Goal: Information Seeking & Learning: Find specific fact

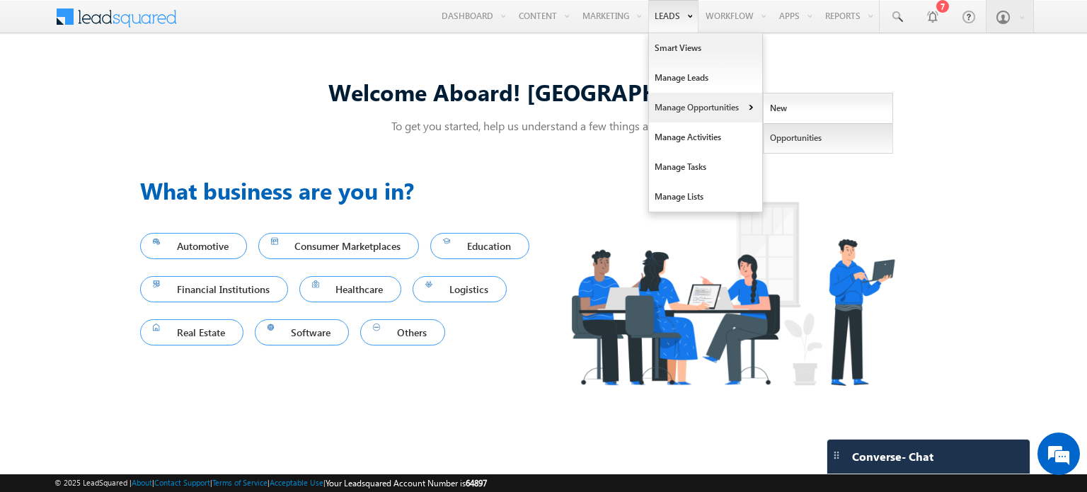
click at [787, 139] on link "Opportunities" at bounding box center [827, 138] width 129 height 30
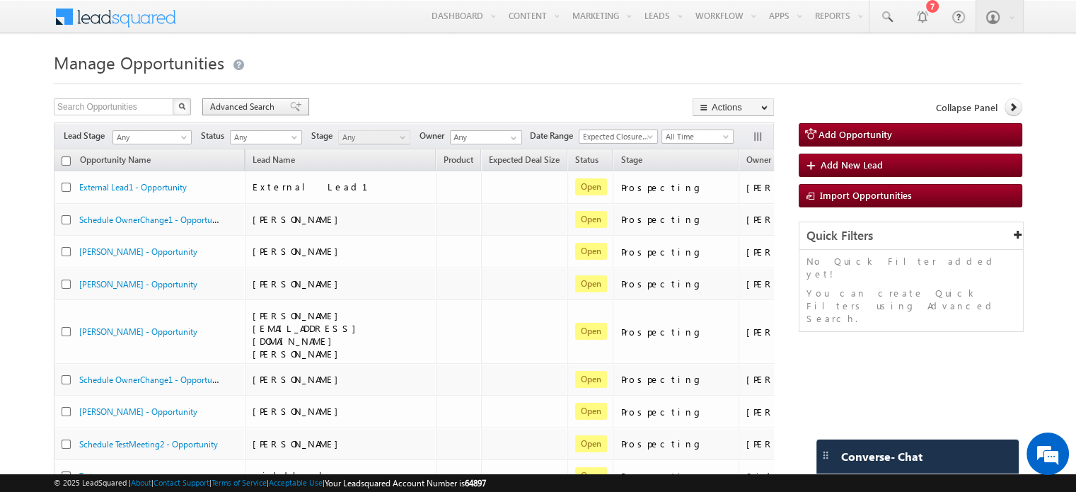
click at [265, 101] on span "Advanced Search" at bounding box center [244, 106] width 69 height 13
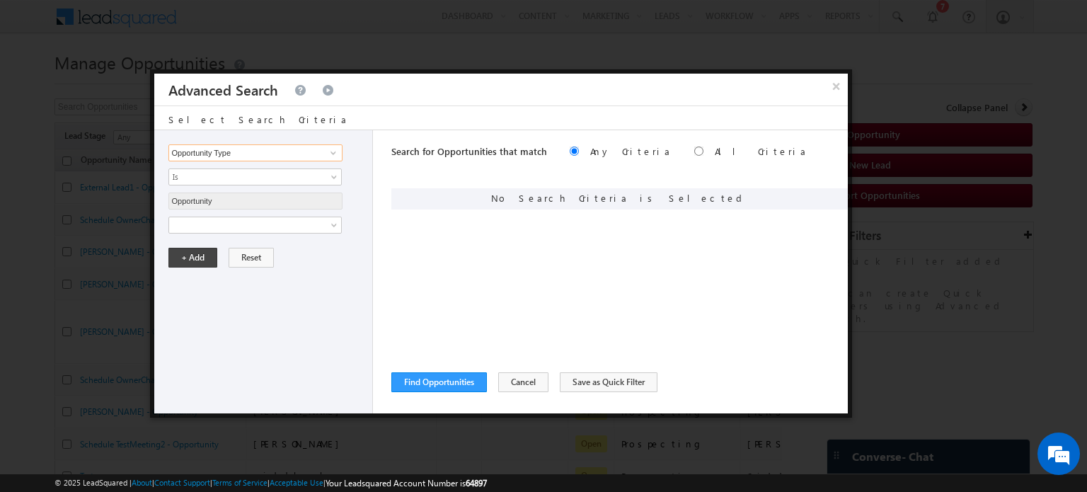
click at [306, 152] on input "Opportunity Type" at bounding box center [255, 152] width 174 height 17
click at [320, 178] on span "Is" at bounding box center [246, 176] width 154 height 13
click at [321, 223] on span at bounding box center [246, 225] width 154 height 13
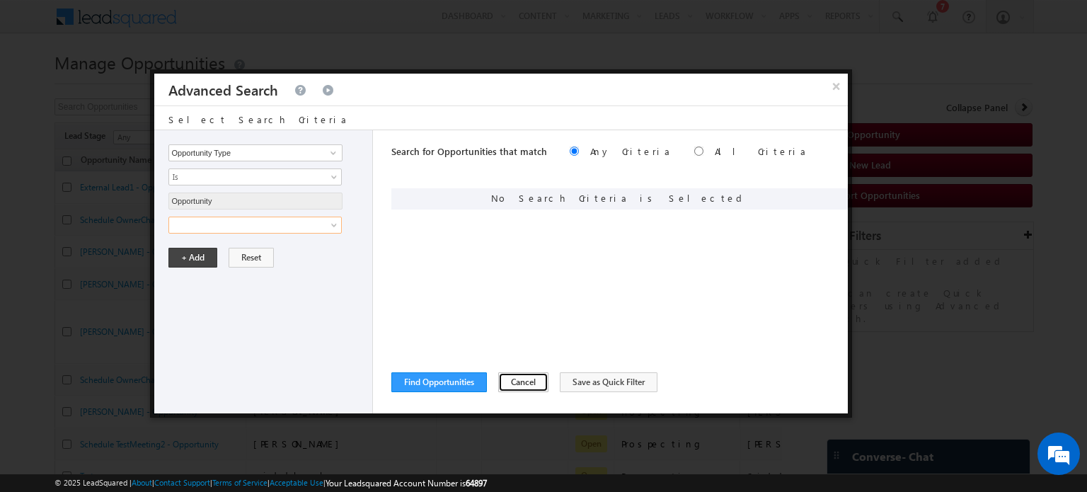
click at [498, 376] on button "Cancel" at bounding box center [523, 382] width 50 height 20
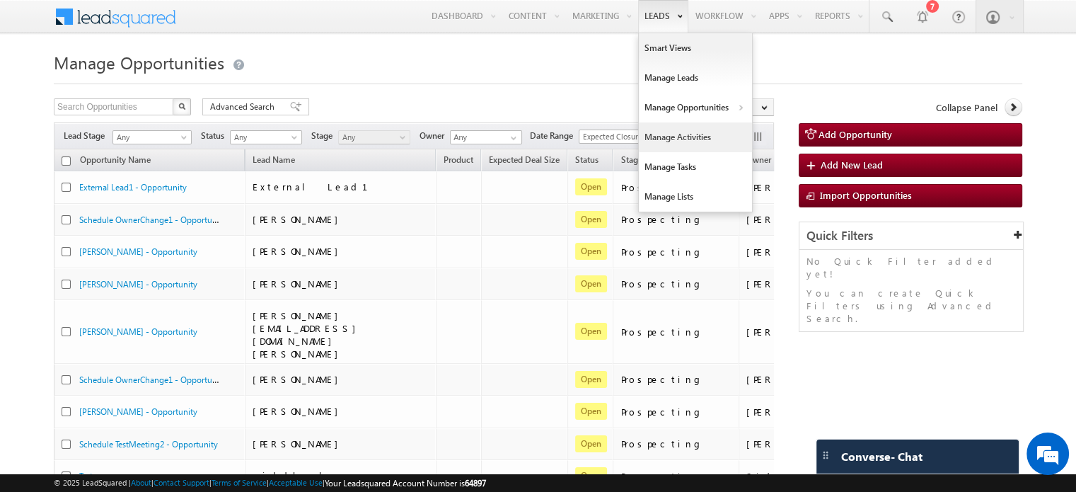
click at [688, 144] on link "Manage Activities" at bounding box center [695, 137] width 113 height 30
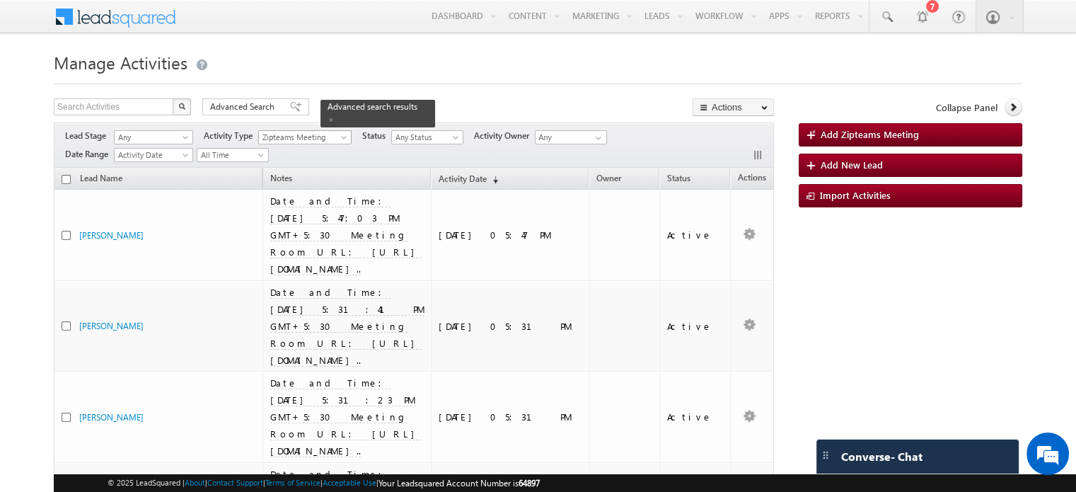
click at [280, 140] on span "Zipteams Meeting" at bounding box center [302, 137] width 86 height 13
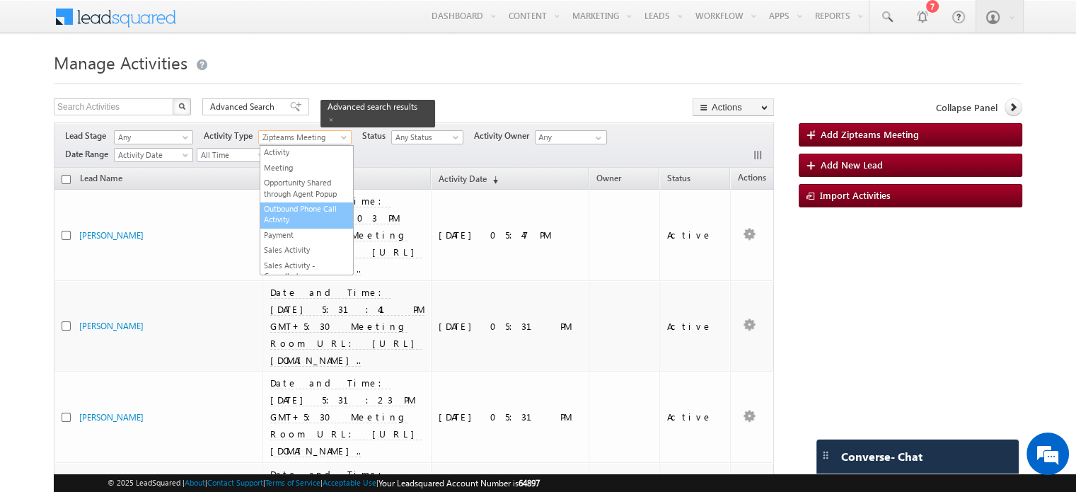
scroll to position [74, 0]
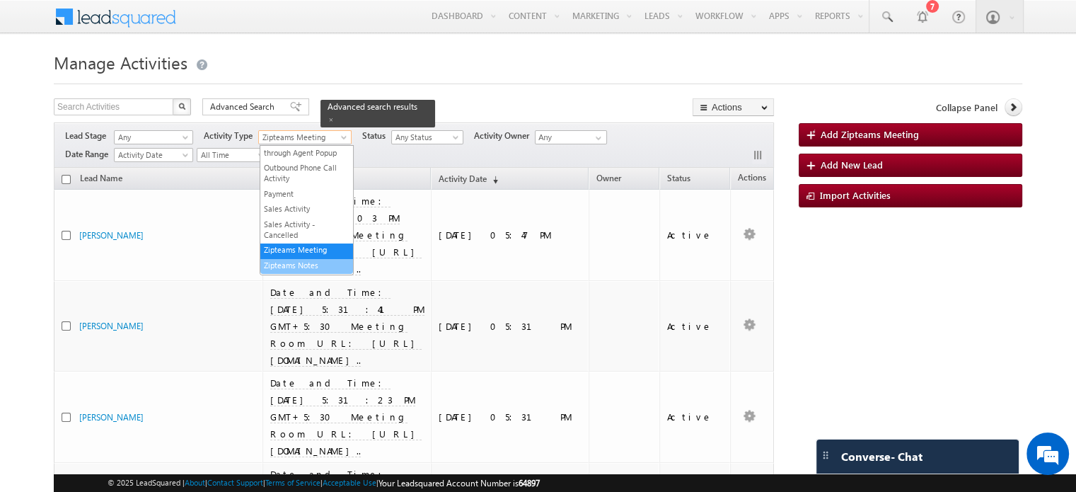
click at [299, 262] on link "Zipteams Notes" at bounding box center [306, 265] width 93 height 11
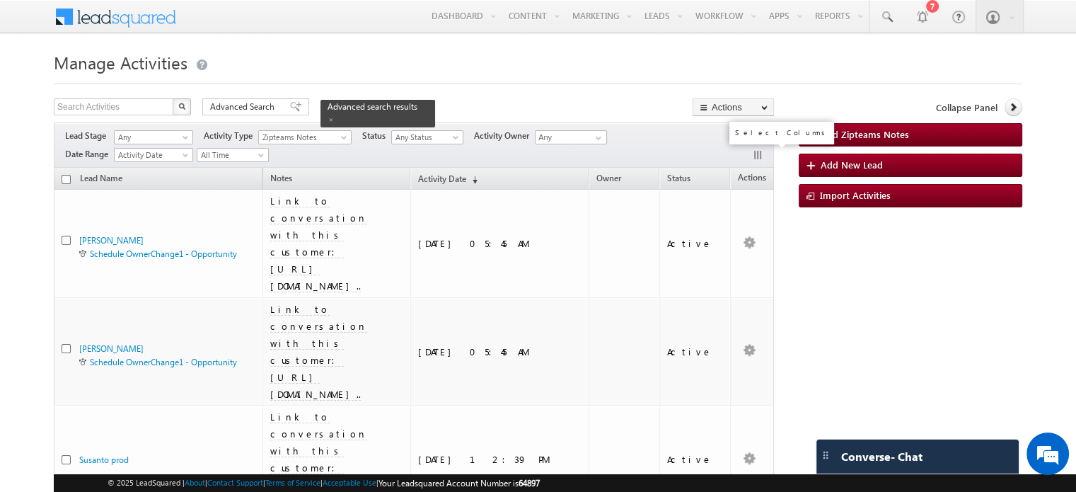
click at [755, 155] on button "button" at bounding box center [759, 156] width 14 height 14
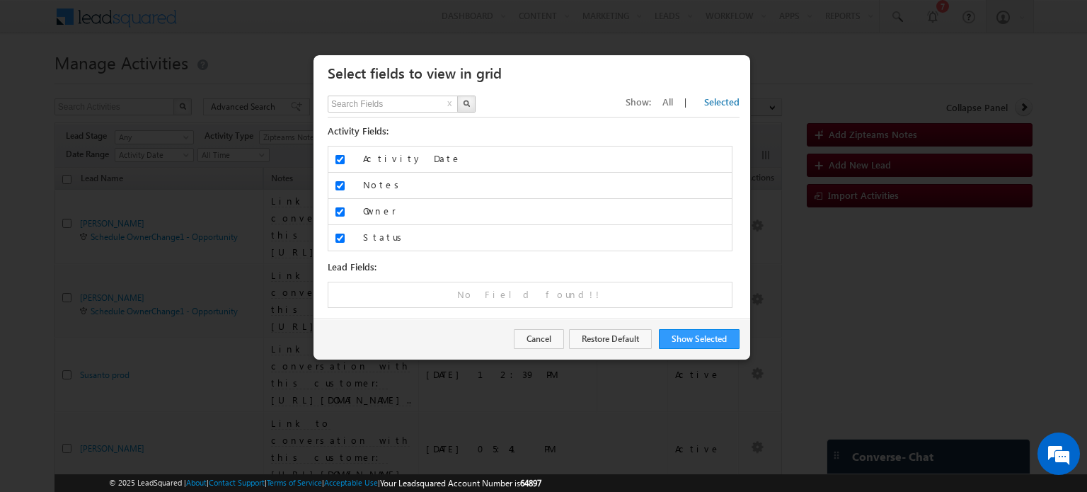
click at [673, 103] on span "All" at bounding box center [667, 101] width 11 height 12
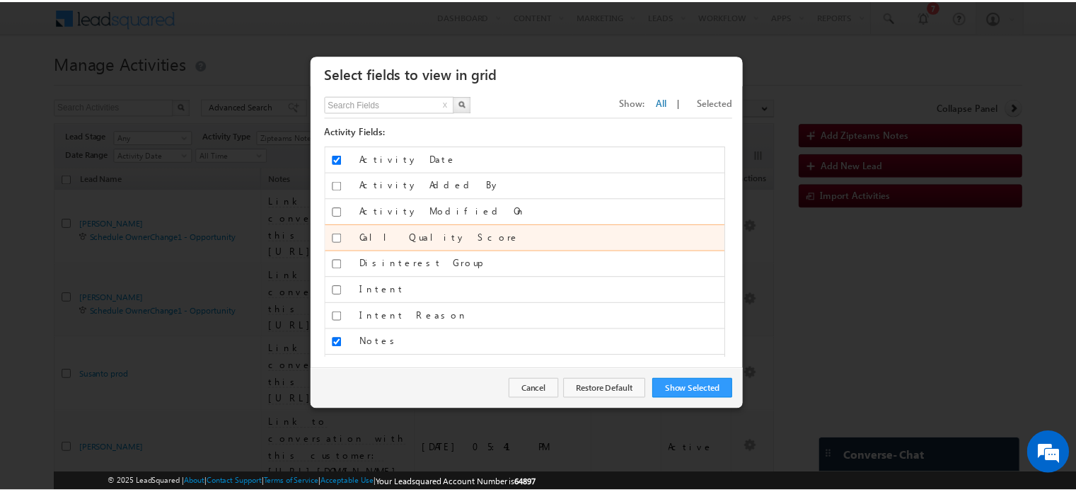
scroll to position [13, 0]
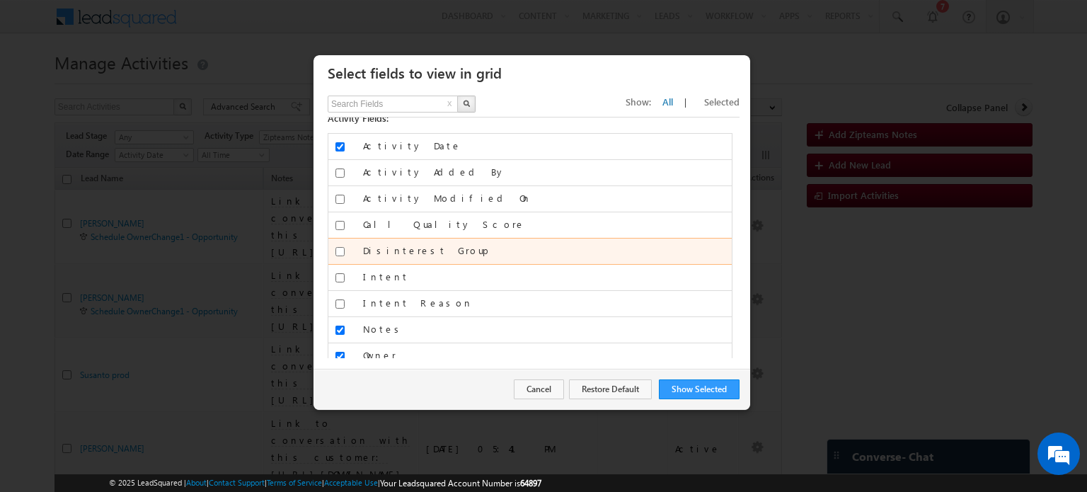
click at [340, 249] on input "Disinterest Group" at bounding box center [339, 251] width 9 height 9
checkbox input "true"
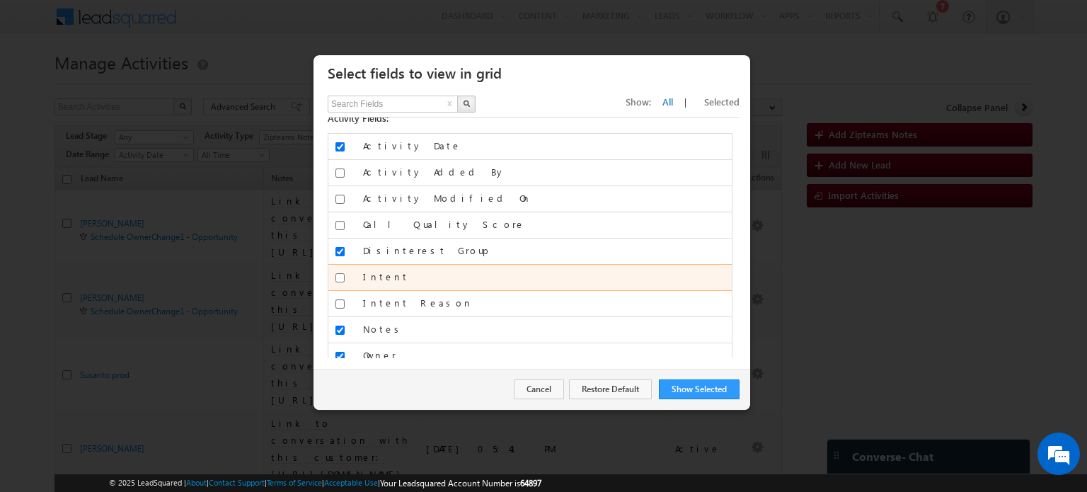
click at [340, 277] on input "Intent" at bounding box center [339, 277] width 9 height 9
checkbox input "true"
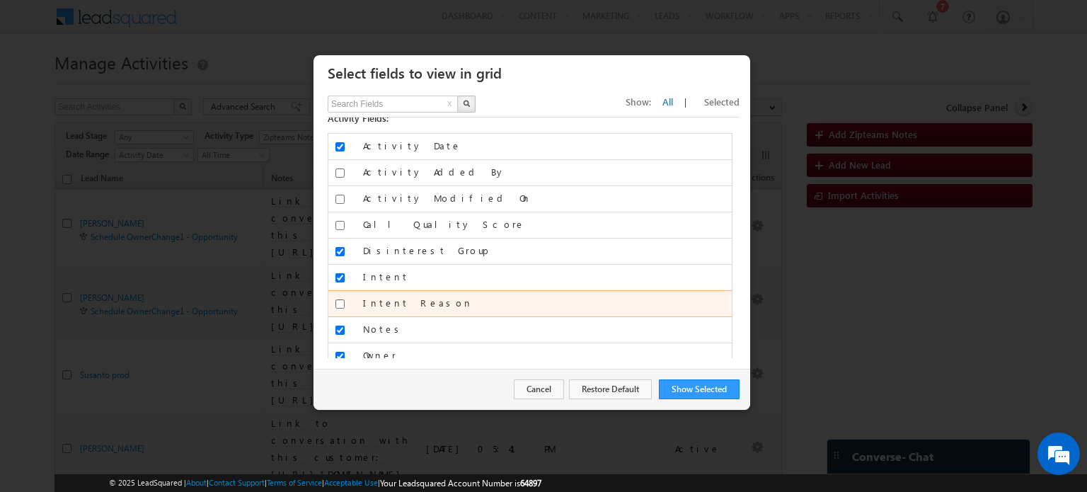
click at [340, 296] on div at bounding box center [340, 306] width 24 height 20
click at [340, 301] on input "Intent Reason" at bounding box center [339, 303] width 9 height 9
checkbox input "true"
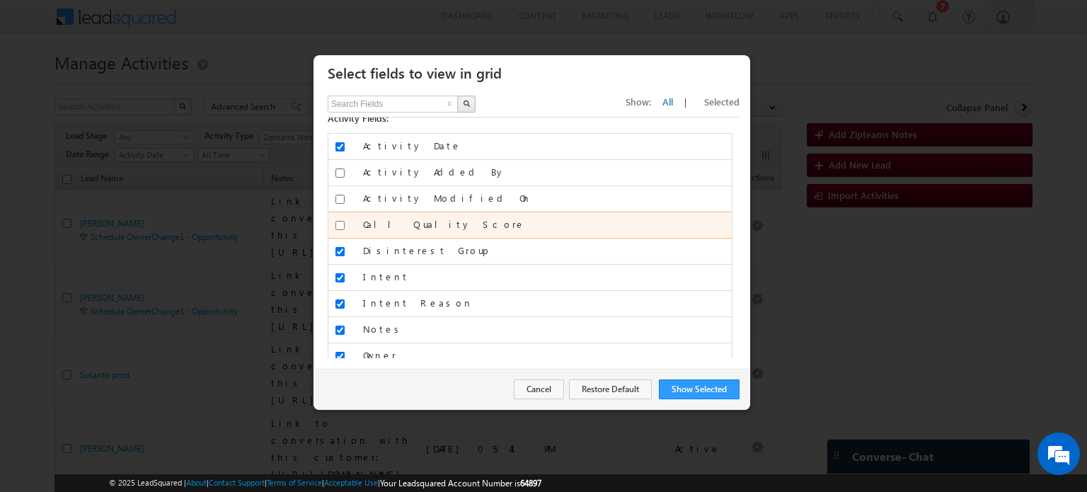
click at [340, 226] on input "Call Quality Score" at bounding box center [339, 225] width 9 height 9
checkbox input "true"
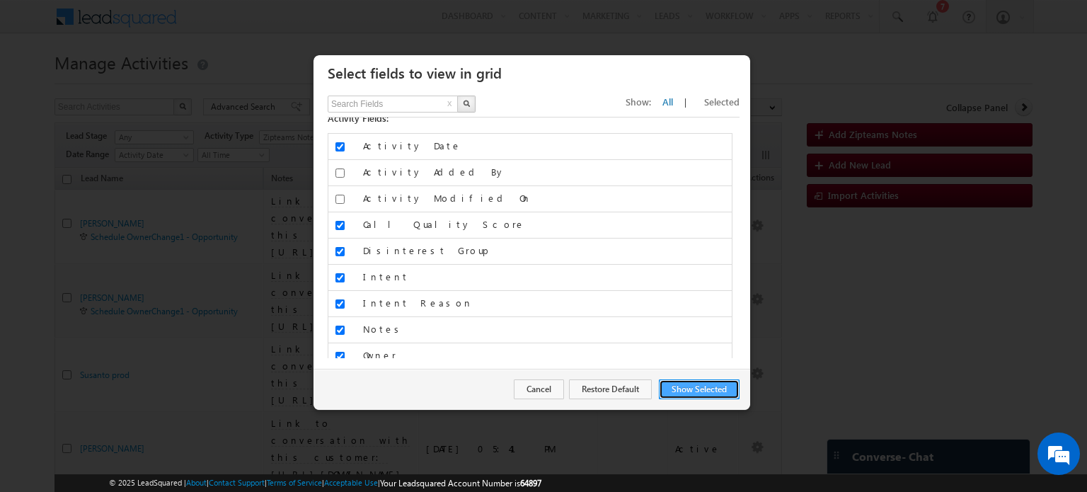
click at [709, 395] on button "Show Selected" at bounding box center [699, 389] width 81 height 20
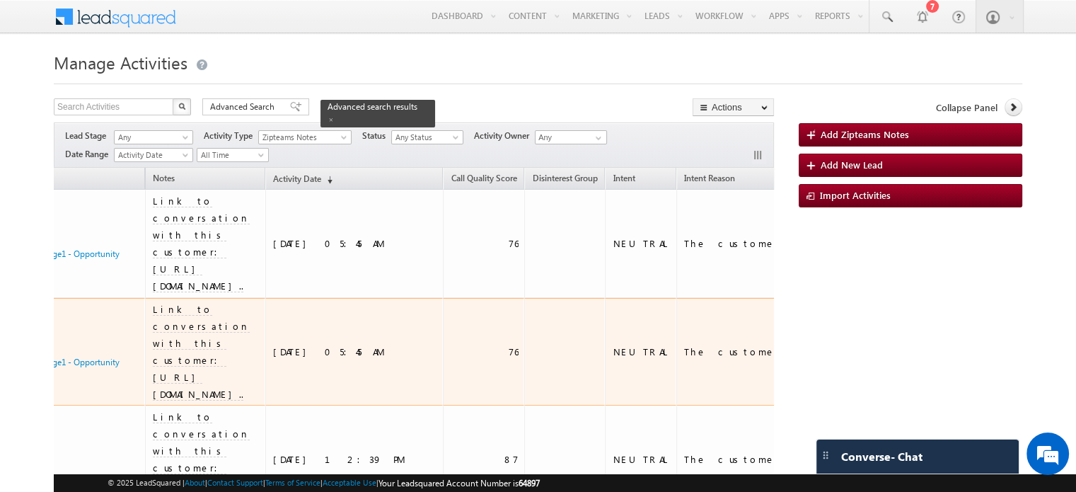
scroll to position [0, 112]
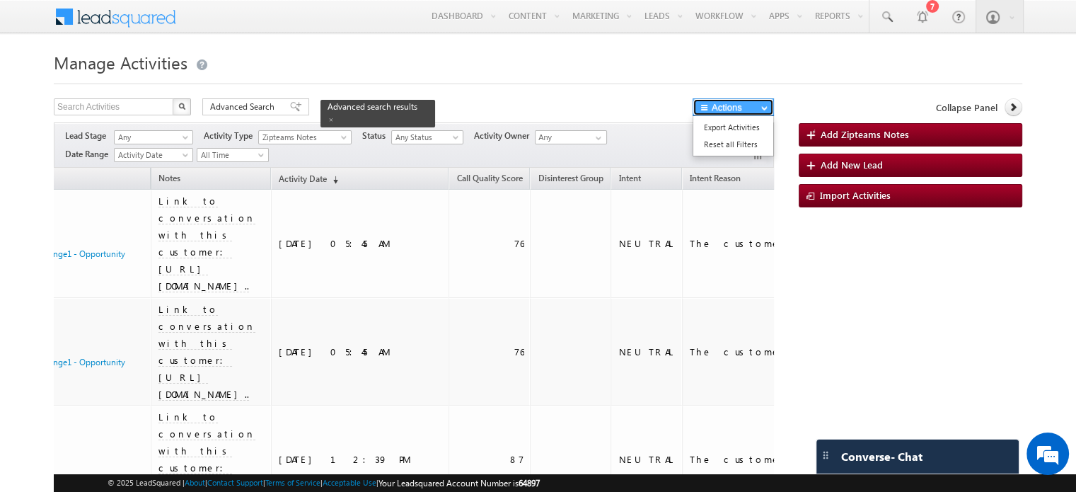
click at [719, 104] on button "Actions" at bounding box center [733, 107] width 81 height 18
click at [290, 110] on span at bounding box center [295, 107] width 11 height 10
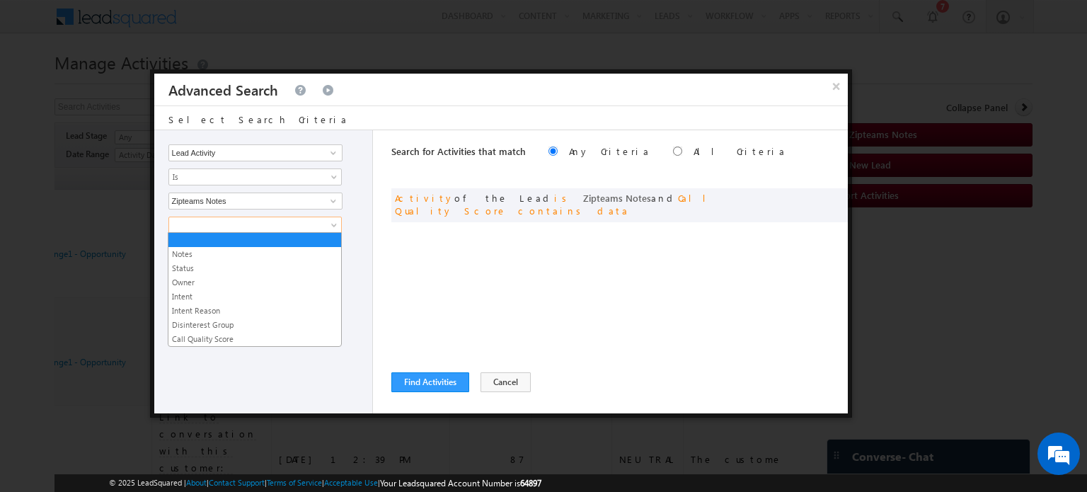
click at [257, 225] on span at bounding box center [246, 225] width 154 height 13
click at [219, 339] on link "Call Quality Score" at bounding box center [254, 338] width 173 height 13
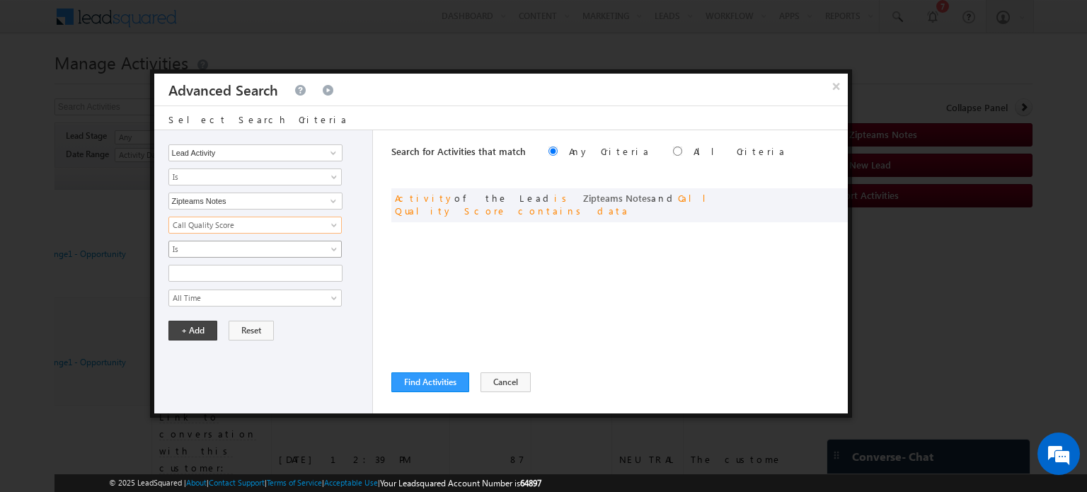
click at [209, 243] on span "Is" at bounding box center [246, 249] width 154 height 13
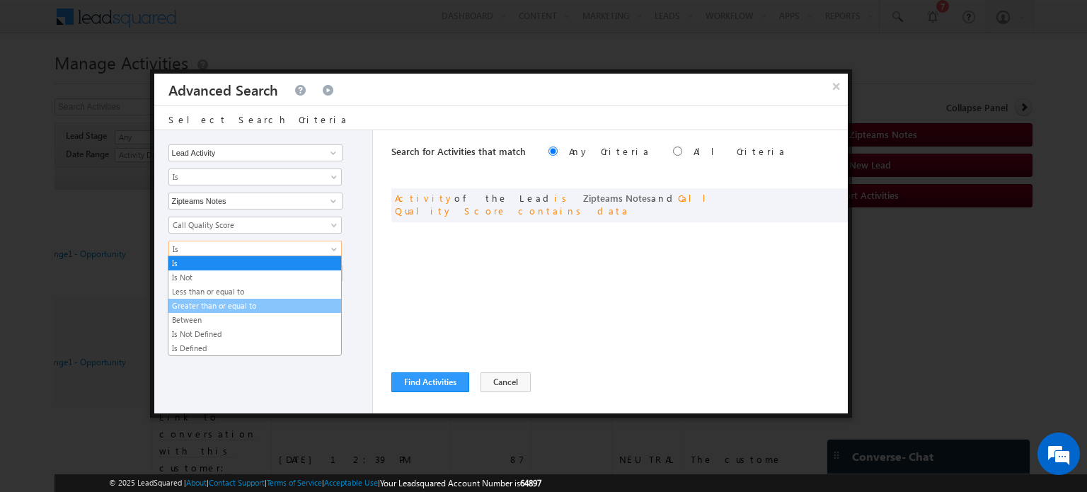
click at [220, 302] on link "Greater than or equal to" at bounding box center [254, 305] width 173 height 13
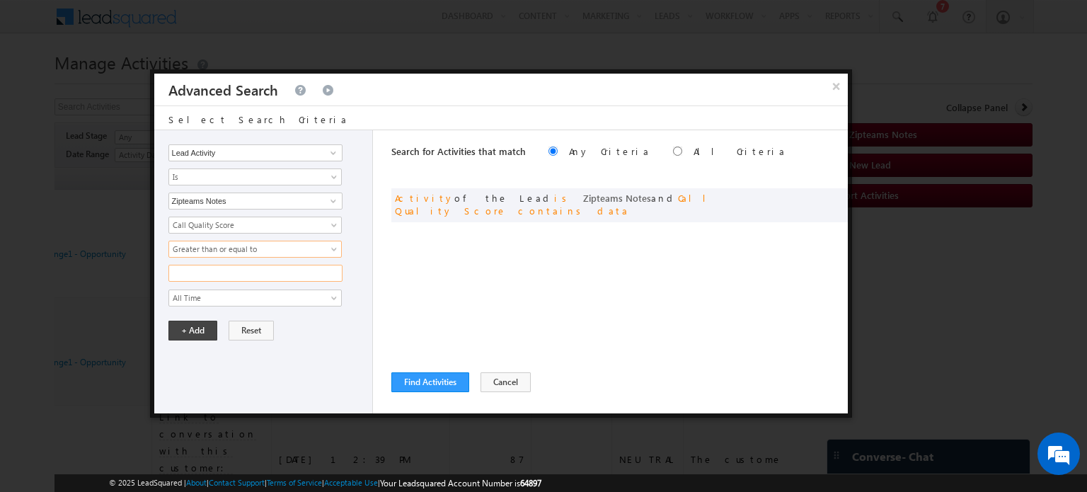
click at [201, 271] on input "text" at bounding box center [255, 273] width 174 height 17
type input "70"
click at [181, 328] on button "+ Add" at bounding box center [192, 330] width 49 height 20
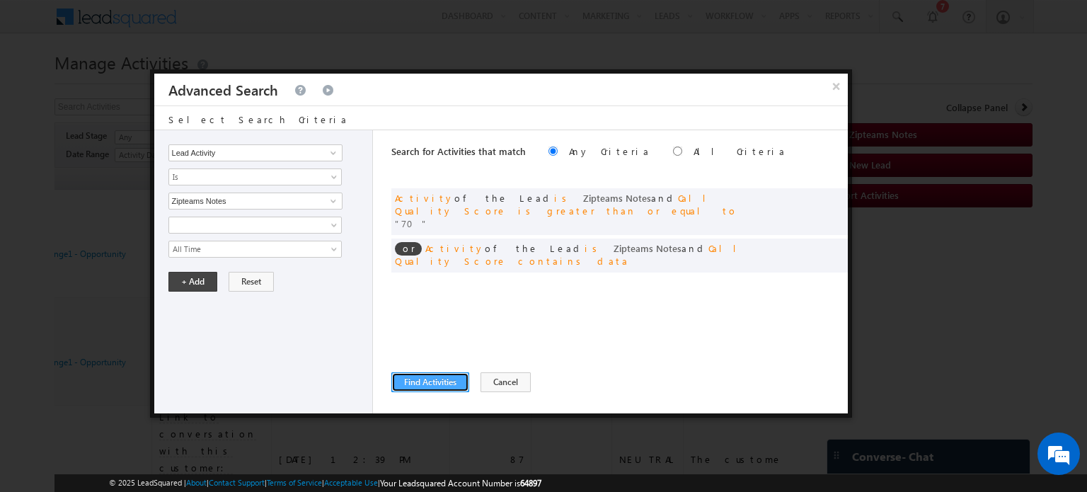
click at [417, 379] on button "Find Activities" at bounding box center [430, 382] width 78 height 20
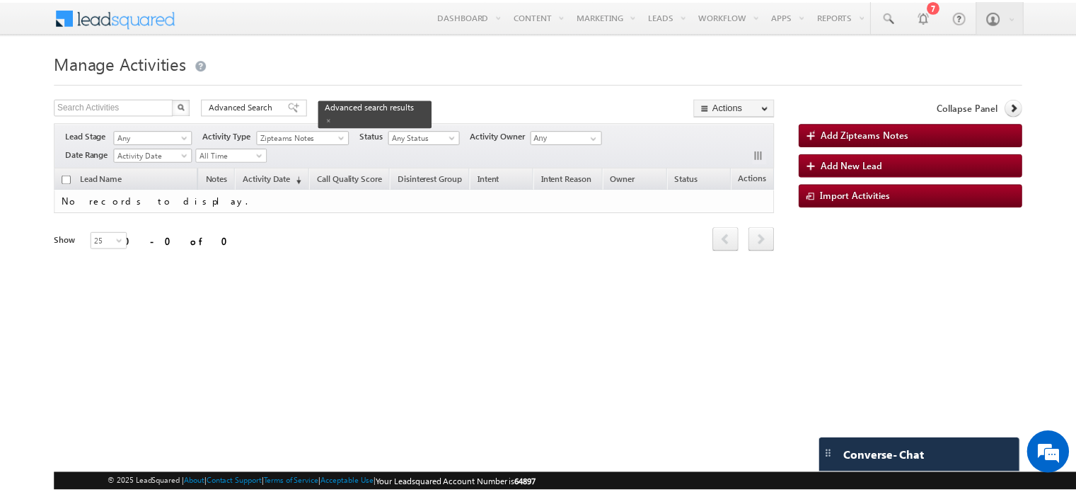
scroll to position [0, 0]
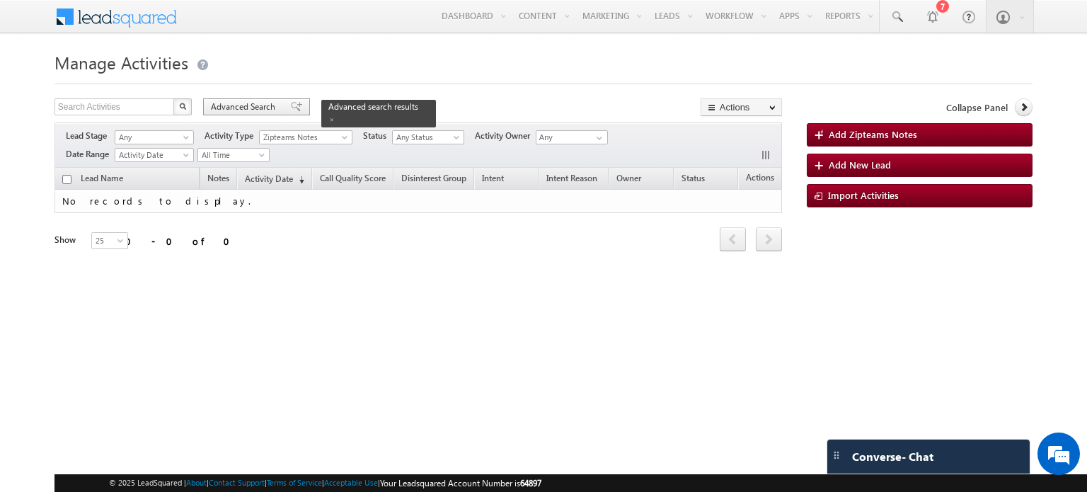
click at [291, 106] on span at bounding box center [296, 107] width 11 height 10
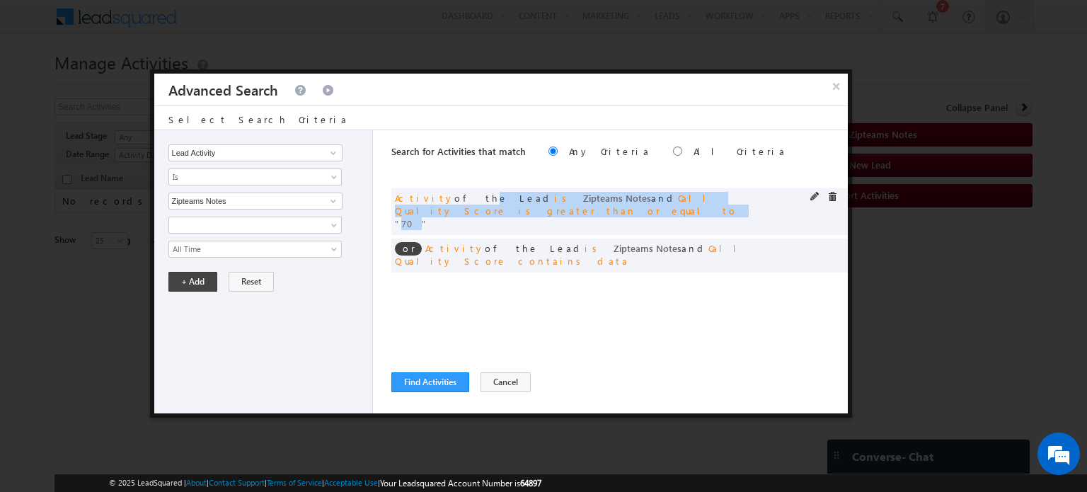
drag, startPoint x: 436, startPoint y: 192, endPoint x: 553, endPoint y: 209, distance: 118.5
click at [553, 209] on div "or Activity of the Lead is Zipteams Notes and Call Quality Score is greater tha…" at bounding box center [584, 211] width 378 height 38
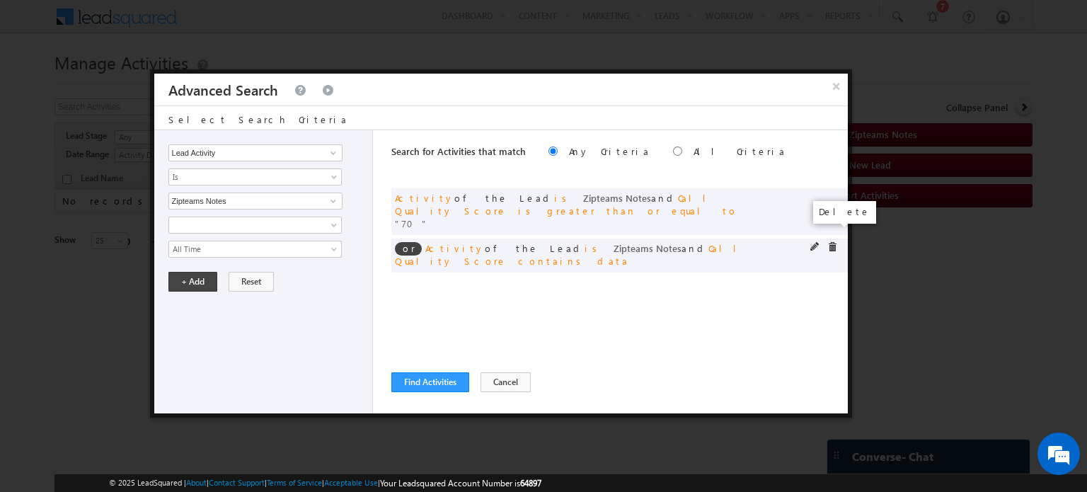
click at [831, 242] on span at bounding box center [832, 247] width 10 height 10
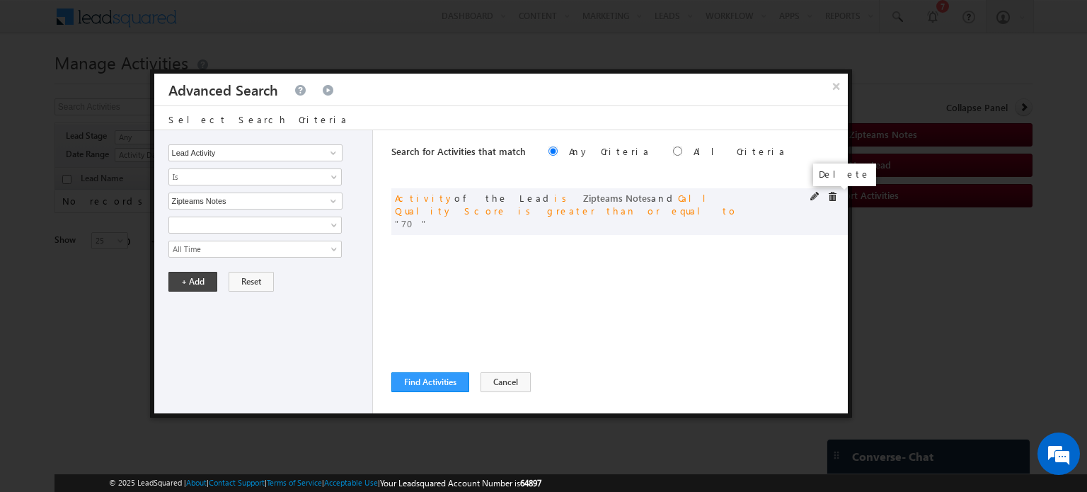
click at [828, 197] on span at bounding box center [832, 197] width 10 height 10
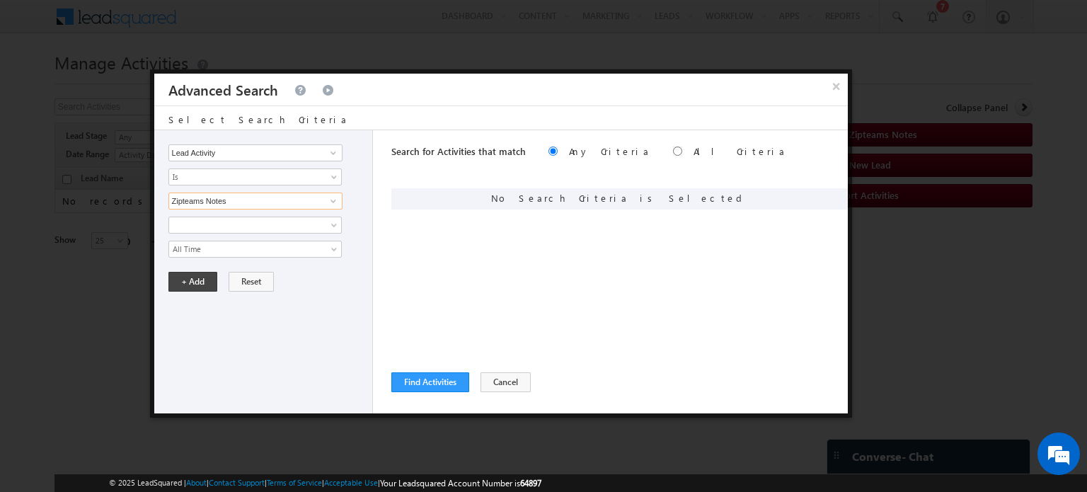
click at [275, 192] on input "Zipteams Notes" at bounding box center [255, 200] width 174 height 17
click at [282, 198] on input "Zipteams Notes" at bounding box center [255, 200] width 174 height 17
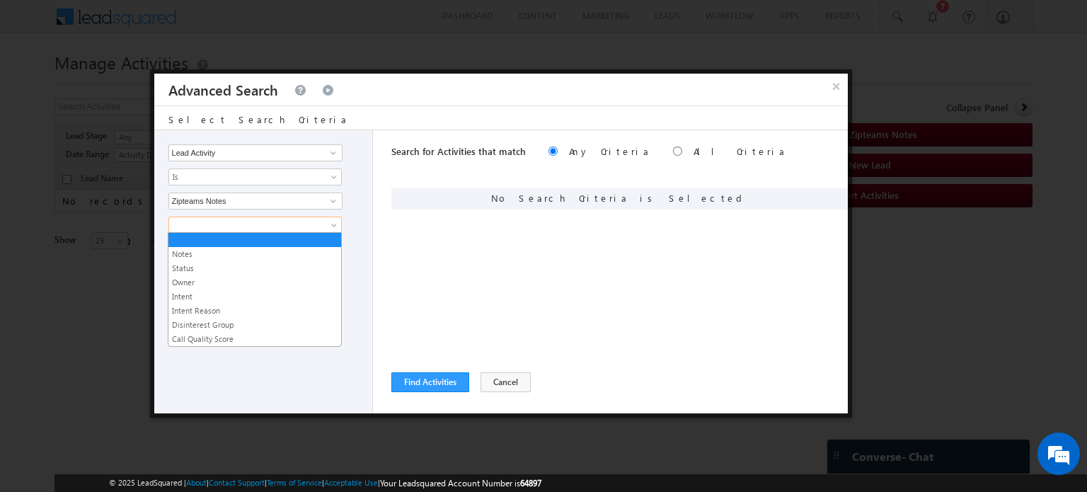
click at [314, 226] on span at bounding box center [246, 225] width 154 height 13
click at [186, 296] on link "Intent" at bounding box center [254, 296] width 173 height 13
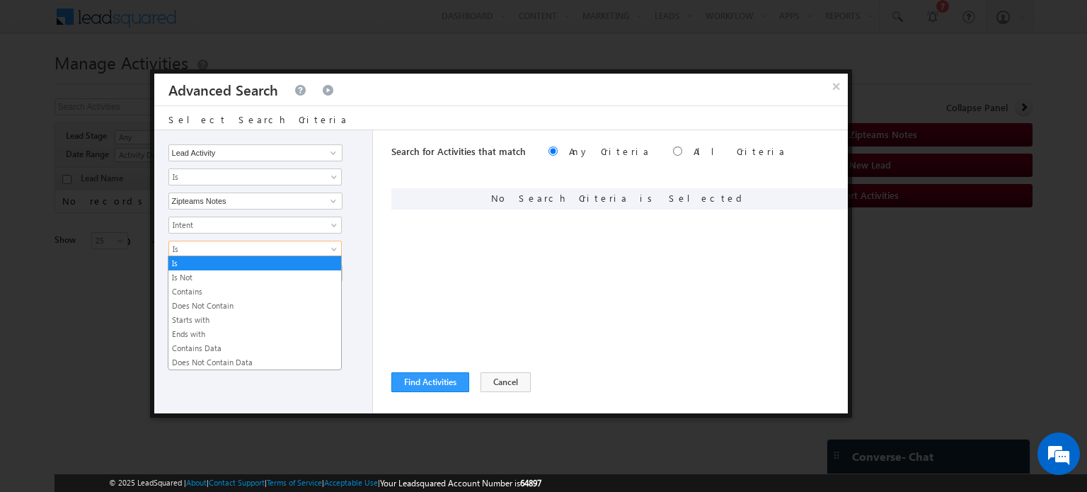
click at [212, 248] on span "Is" at bounding box center [246, 249] width 154 height 13
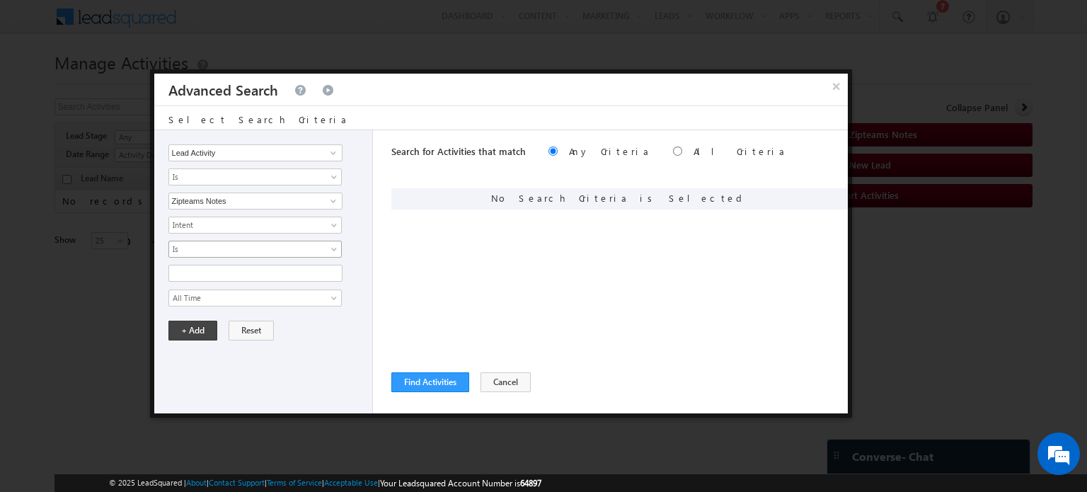
click at [209, 248] on span "Is" at bounding box center [246, 249] width 154 height 13
click at [210, 265] on input "text" at bounding box center [255, 273] width 174 height 17
type input "HIGH"
click at [504, 376] on button "Cancel" at bounding box center [505, 382] width 50 height 20
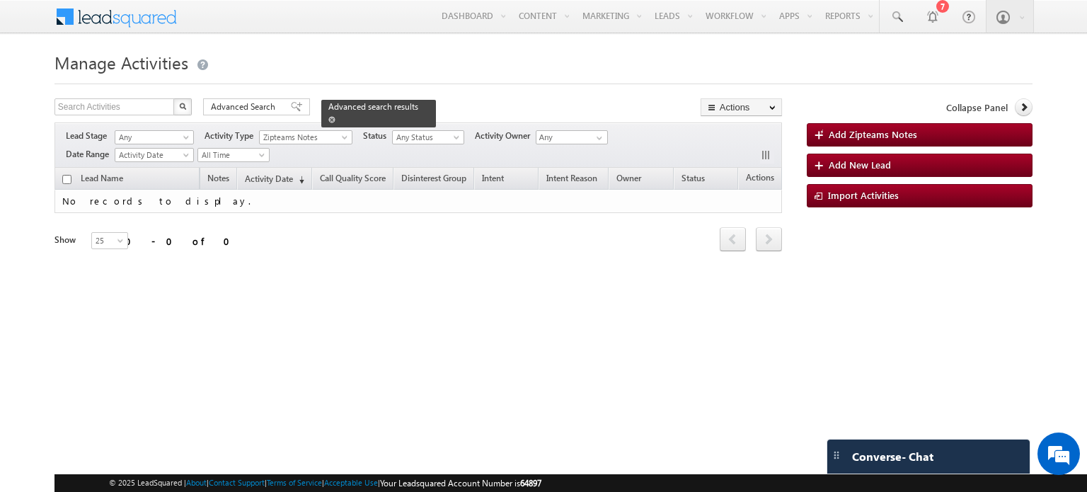
click at [335, 116] on span at bounding box center [331, 119] width 7 height 7
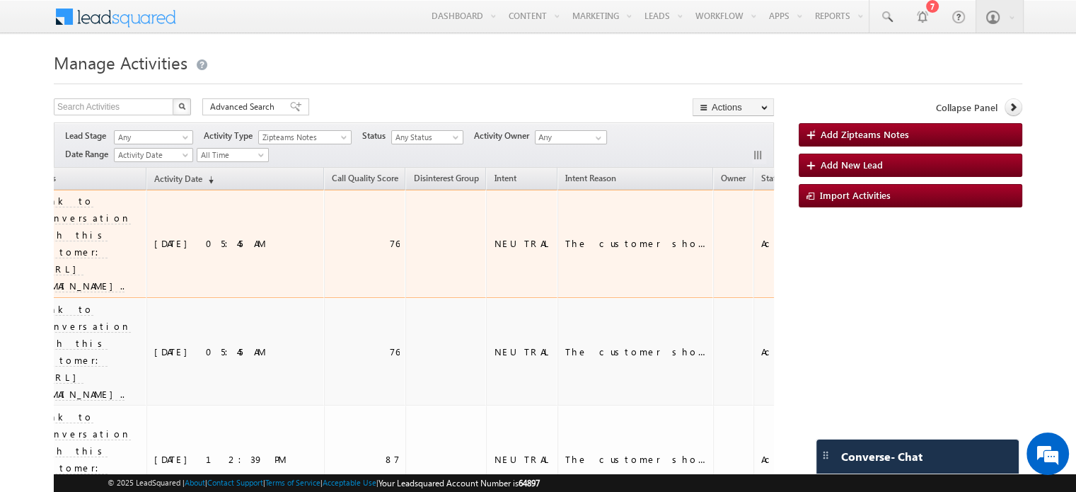
scroll to position [0, 238]
drag, startPoint x: 506, startPoint y: 211, endPoint x: 548, endPoint y: 214, distance: 41.1
click at [548, 214] on td "NEUTRAL" at bounding box center [520, 244] width 71 height 108
copy div "NEUTRAL"
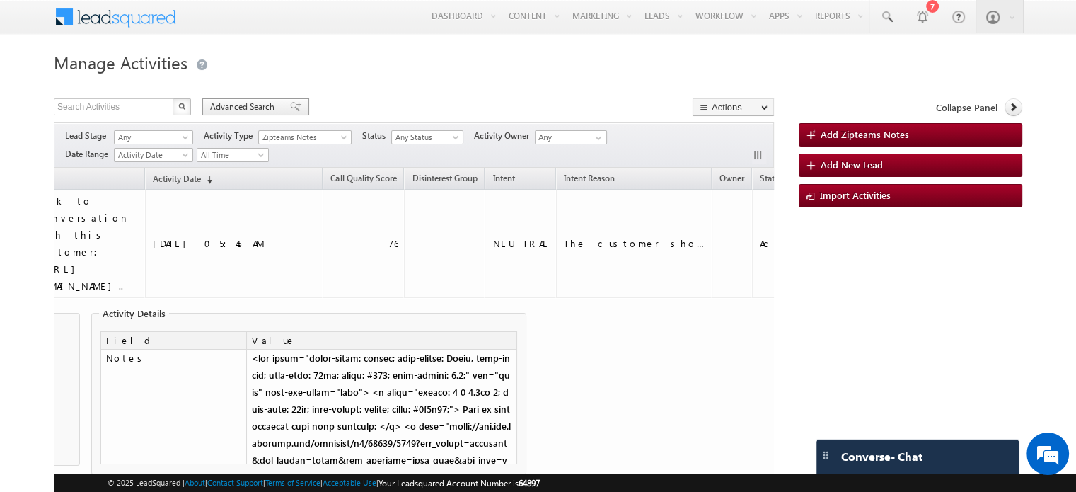
click at [267, 112] on span "Advanced Search" at bounding box center [244, 106] width 69 height 13
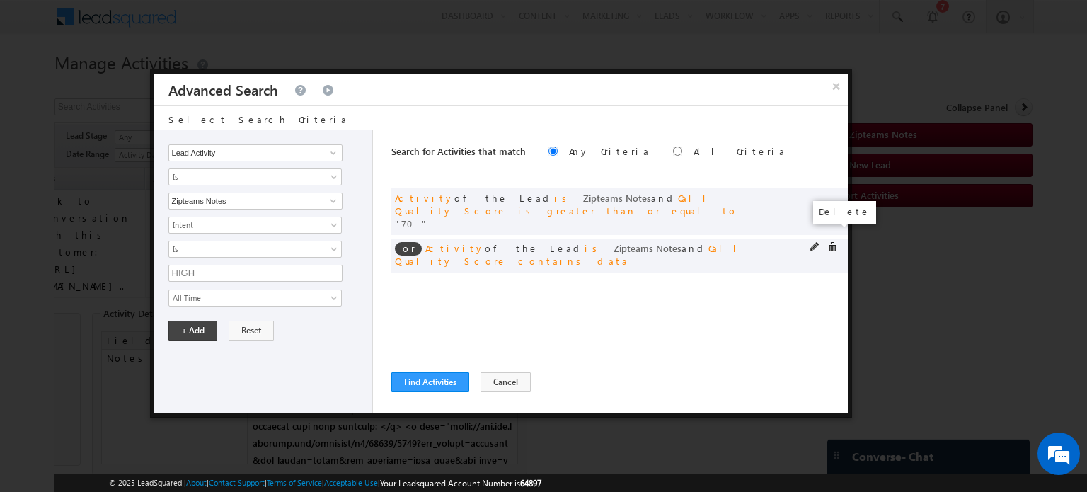
click at [828, 242] on span at bounding box center [832, 247] width 10 height 10
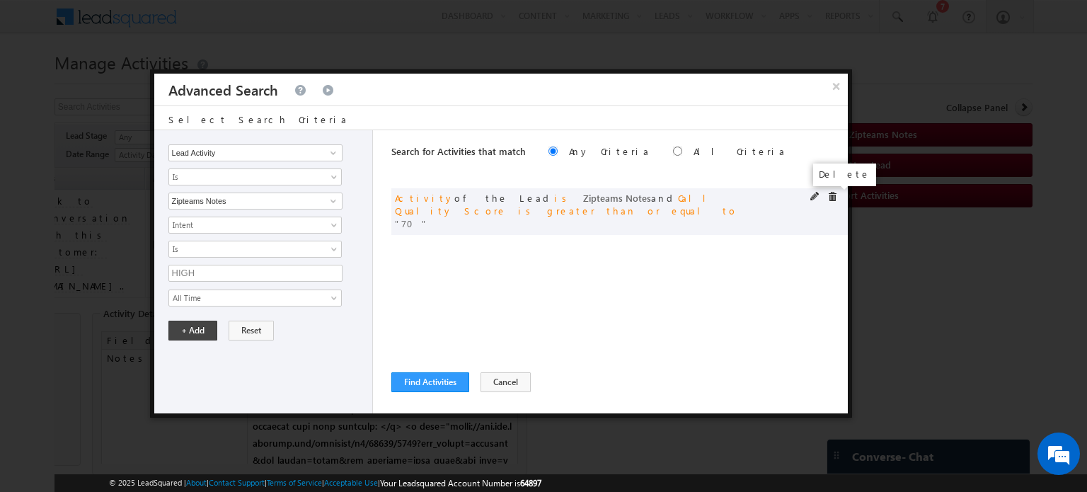
click at [827, 196] on span at bounding box center [832, 197] width 10 height 10
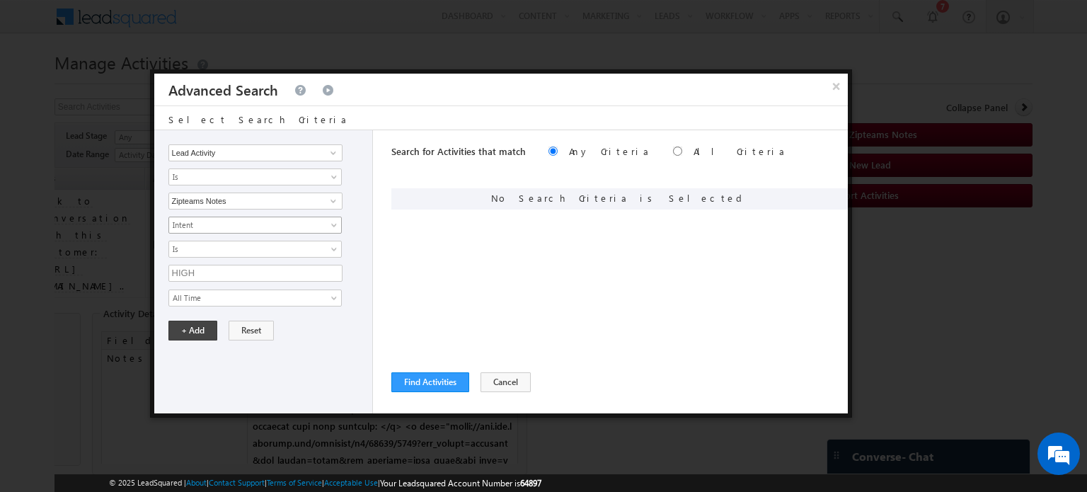
click at [282, 224] on span "Intent" at bounding box center [246, 225] width 154 height 13
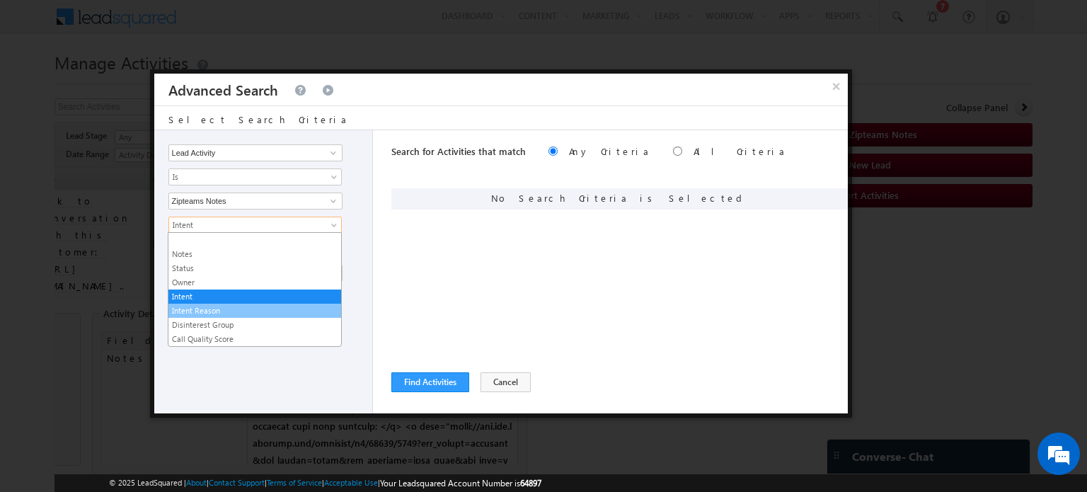
click at [230, 303] on li "Intent Reason" at bounding box center [254, 310] width 173 height 14
click at [215, 226] on span "Intent Reason" at bounding box center [246, 225] width 154 height 13
click at [204, 294] on link "Intent" at bounding box center [254, 296] width 173 height 13
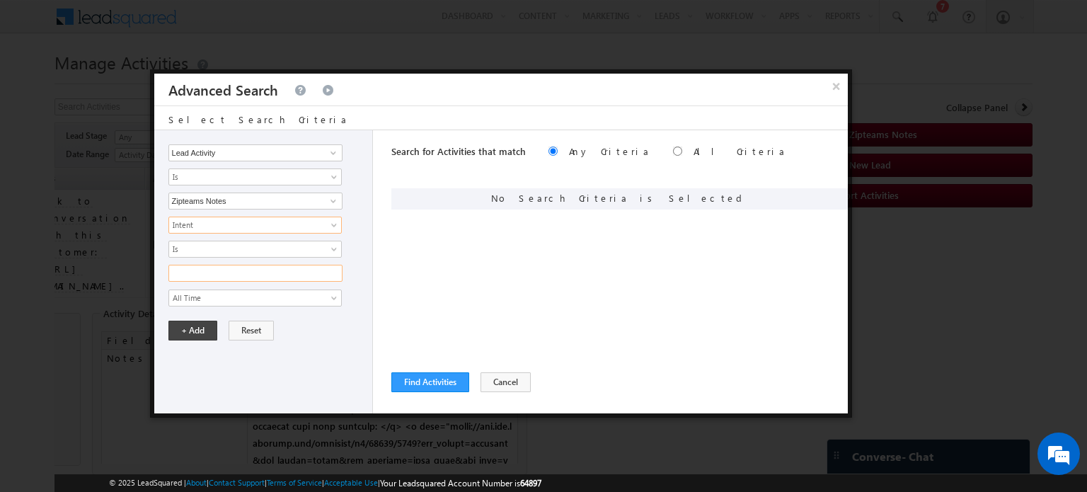
click at [201, 265] on input "text" at bounding box center [255, 273] width 174 height 17
paste input "NEUTRAL"
type input "NEUTRAL"
click at [194, 325] on button "+ Add" at bounding box center [192, 330] width 49 height 20
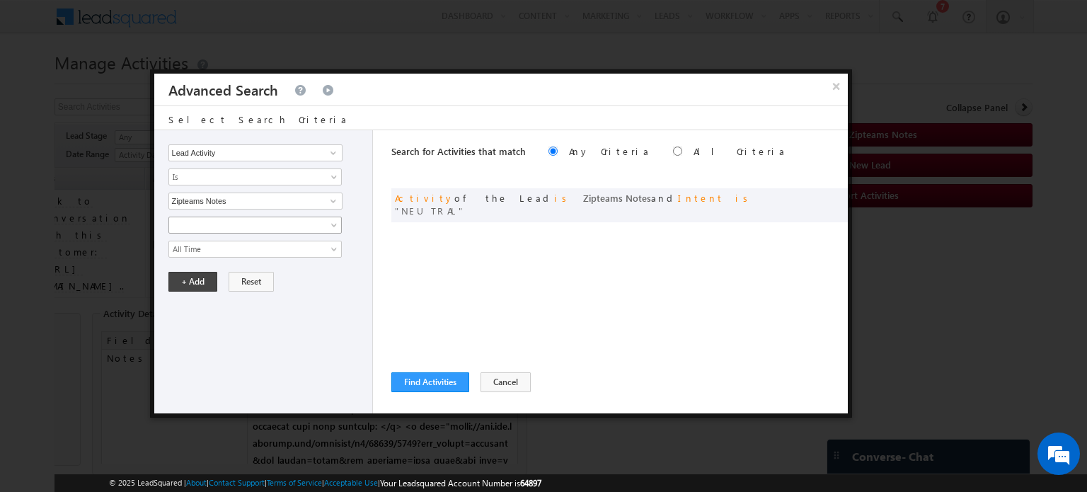
click at [228, 220] on span at bounding box center [246, 225] width 154 height 13
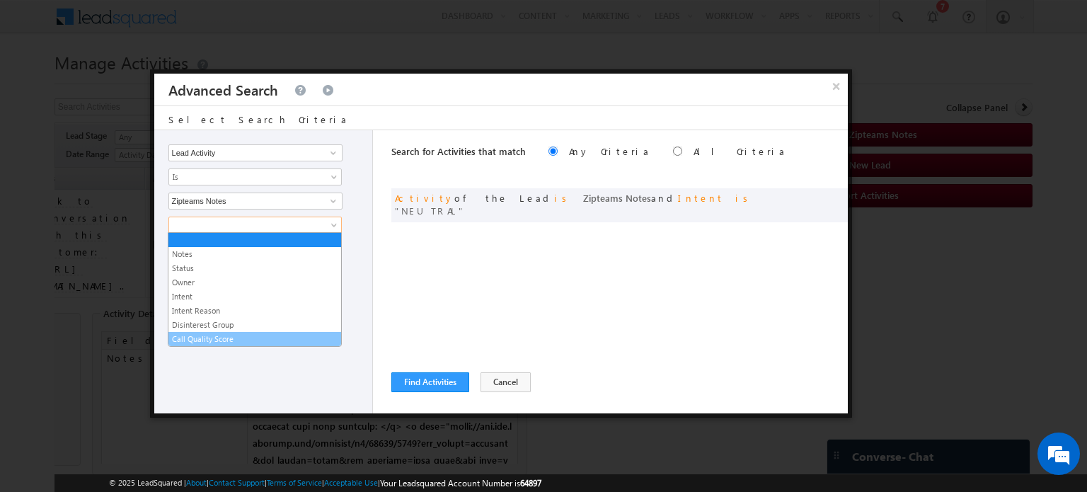
click at [220, 336] on link "Call Quality Score" at bounding box center [254, 338] width 173 height 13
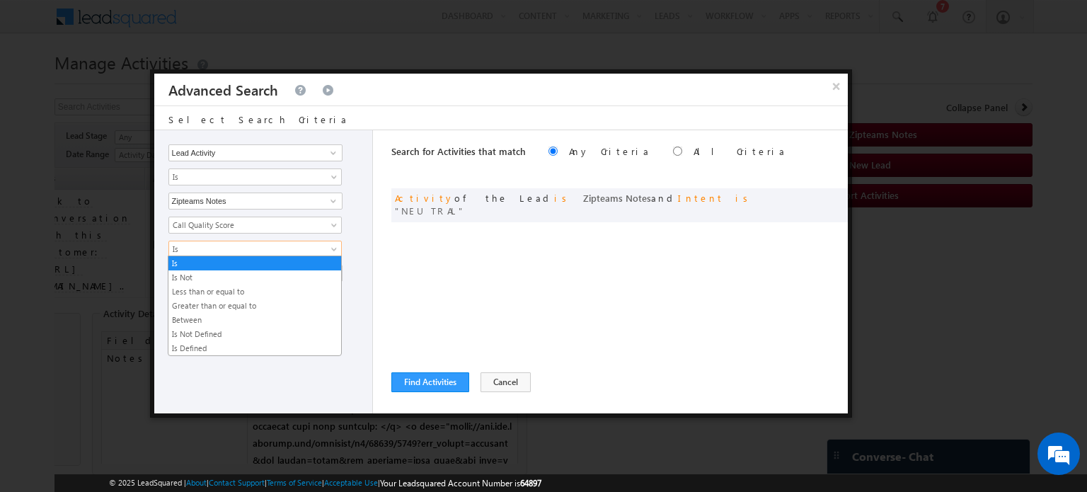
click at [204, 243] on span "Is" at bounding box center [246, 249] width 154 height 13
click at [215, 305] on link "Greater than or equal to" at bounding box center [254, 305] width 173 height 13
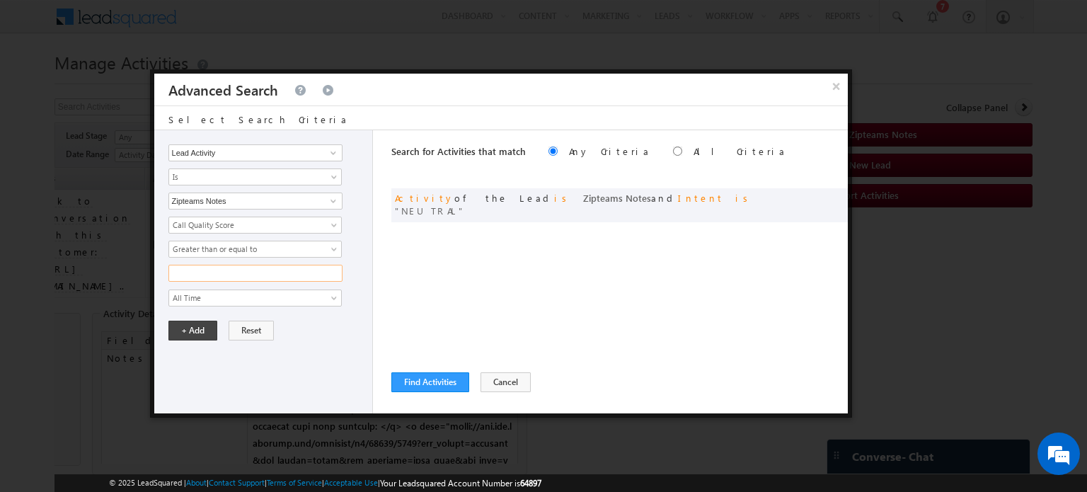
click at [224, 274] on input "text" at bounding box center [255, 273] width 174 height 17
type input "0"
click at [184, 328] on button "+ Add" at bounding box center [192, 330] width 49 height 20
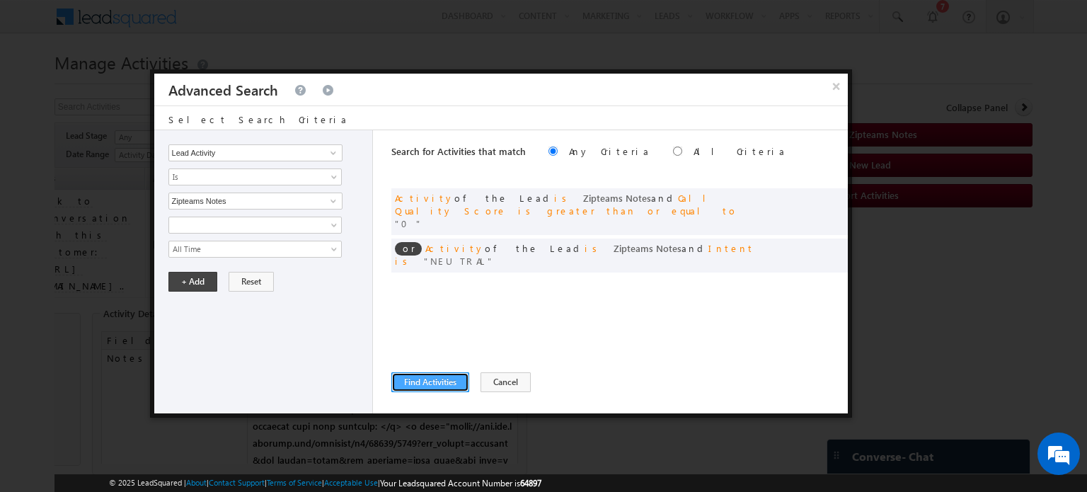
click at [421, 379] on button "Find Activities" at bounding box center [430, 382] width 78 height 20
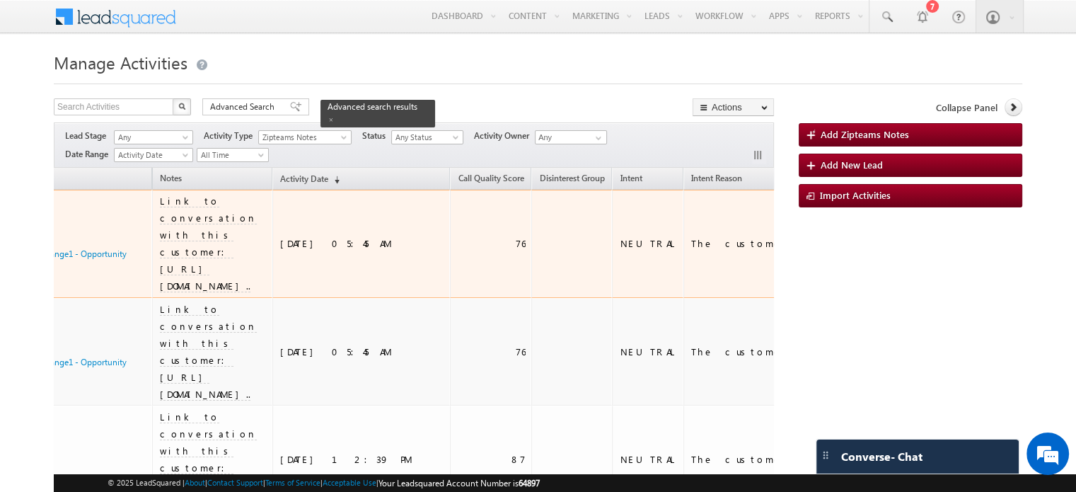
scroll to position [0, 112]
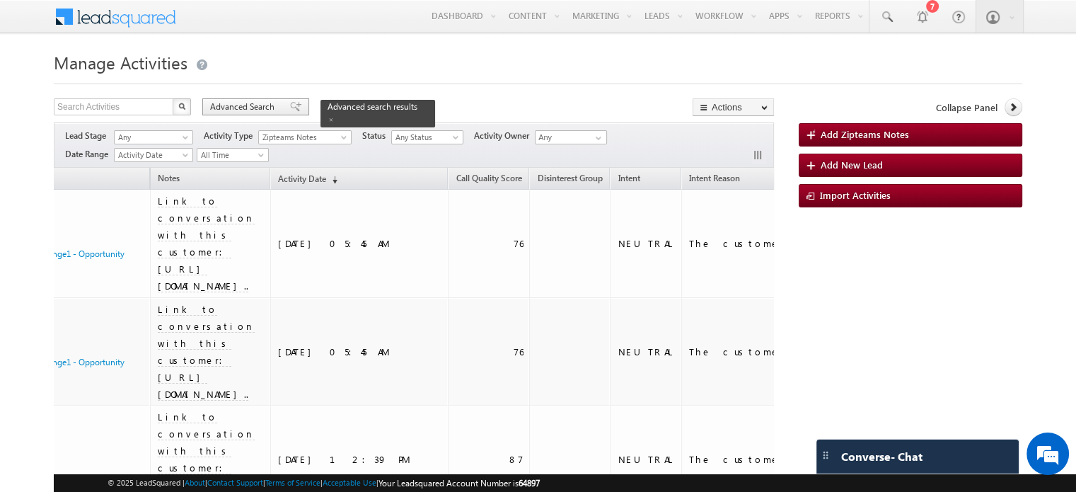
click at [277, 109] on span "Advanced Search" at bounding box center [244, 106] width 69 height 13
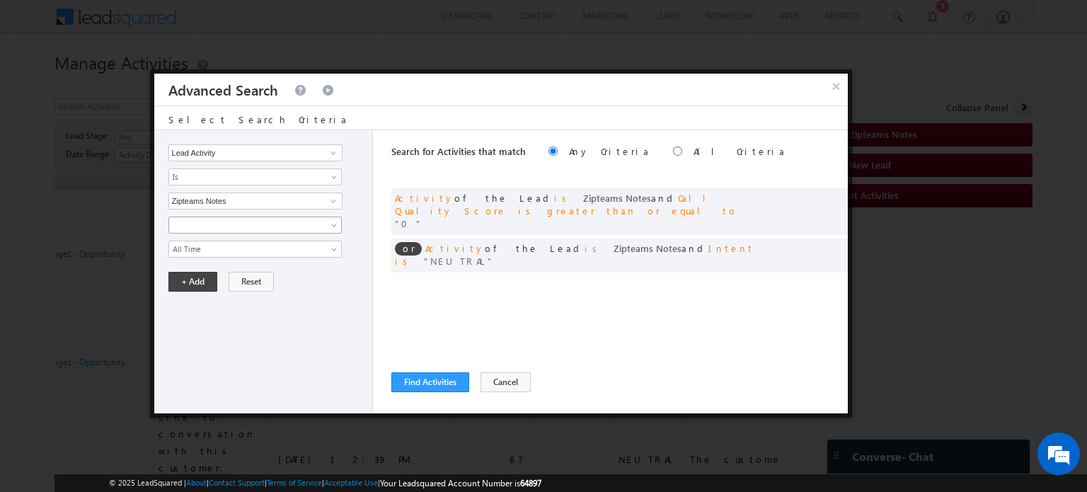
click at [239, 226] on span at bounding box center [246, 225] width 154 height 13
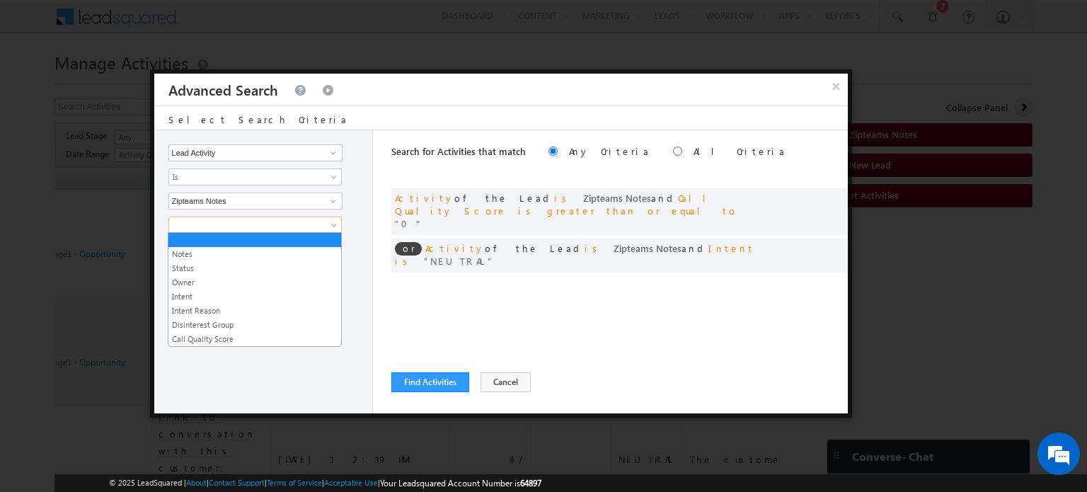
click at [158, 288] on div "Lead Activity Sales Group Prospect Id Address 1 Address 2 Alternate Email Autho…" at bounding box center [263, 271] width 219 height 283
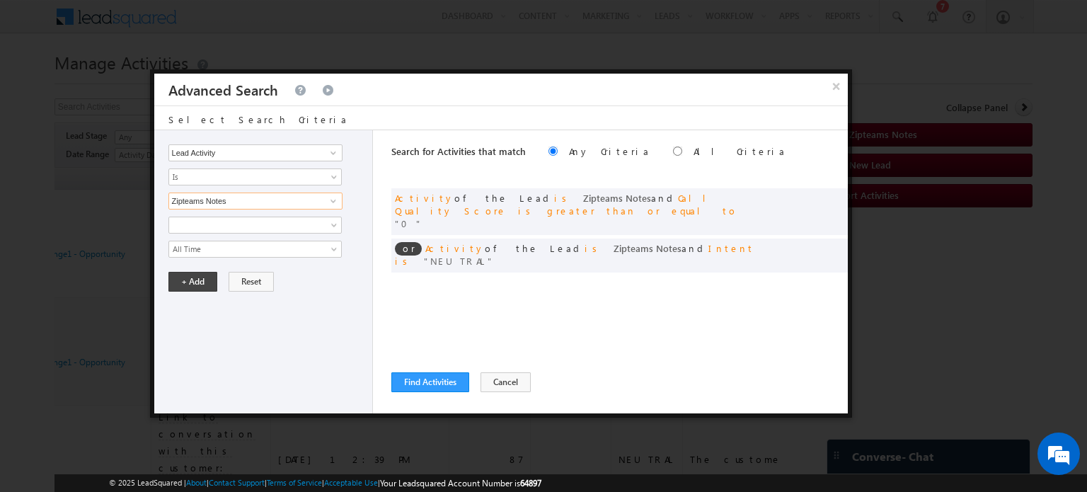
click at [212, 197] on input "Zipteams Notes" at bounding box center [255, 200] width 174 height 17
click at [238, 200] on input "Zipteams Notes" at bounding box center [255, 200] width 174 height 17
click at [337, 199] on span at bounding box center [333, 200] width 11 height 11
click at [328, 199] on span at bounding box center [333, 200] width 11 height 11
click at [354, 223] on div "Notes Status Owner Intent Intent Reason Disinterest Group Call Quality Score Al…" at bounding box center [266, 236] width 197 height 41
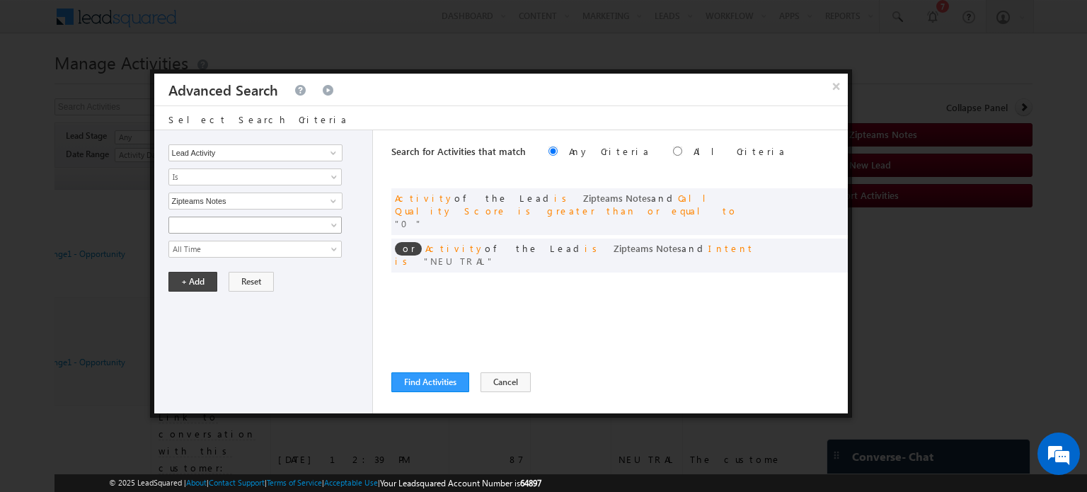
click at [331, 223] on span at bounding box center [335, 227] width 11 height 11
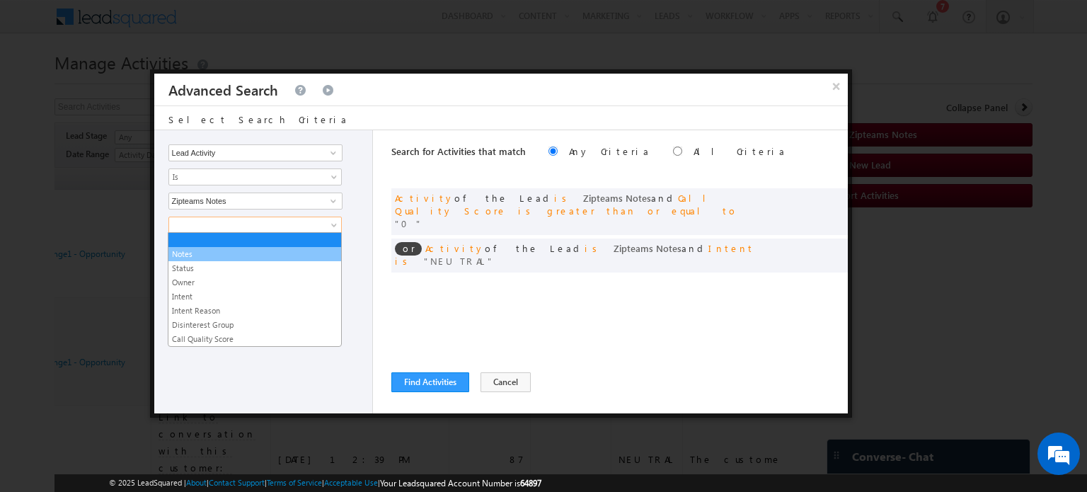
click at [287, 254] on link "Notes" at bounding box center [254, 254] width 173 height 13
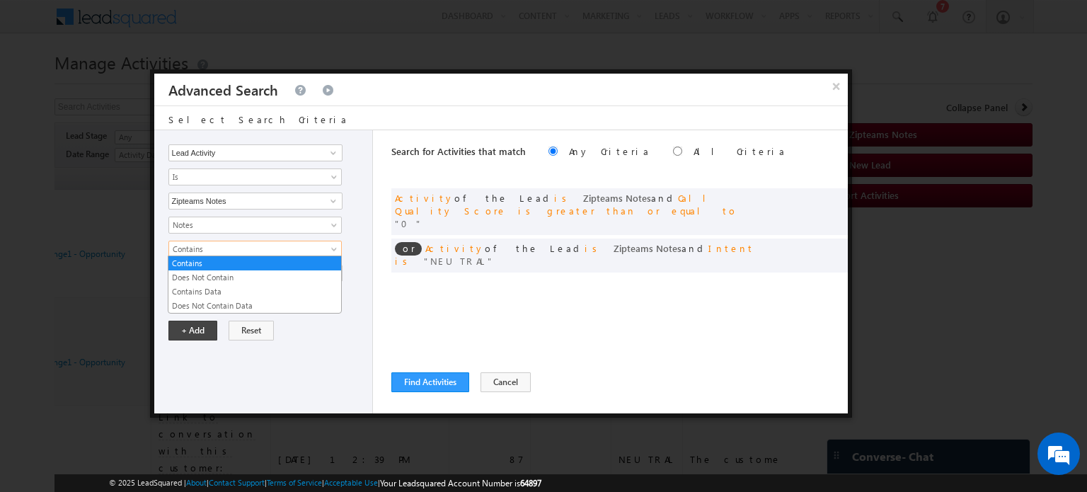
click at [267, 244] on span "Contains" at bounding box center [246, 249] width 154 height 13
click at [265, 262] on link "Contains" at bounding box center [254, 263] width 173 height 13
click at [267, 269] on input "text" at bounding box center [255, 273] width 174 height 17
click at [493, 387] on button "Cancel" at bounding box center [505, 382] width 50 height 20
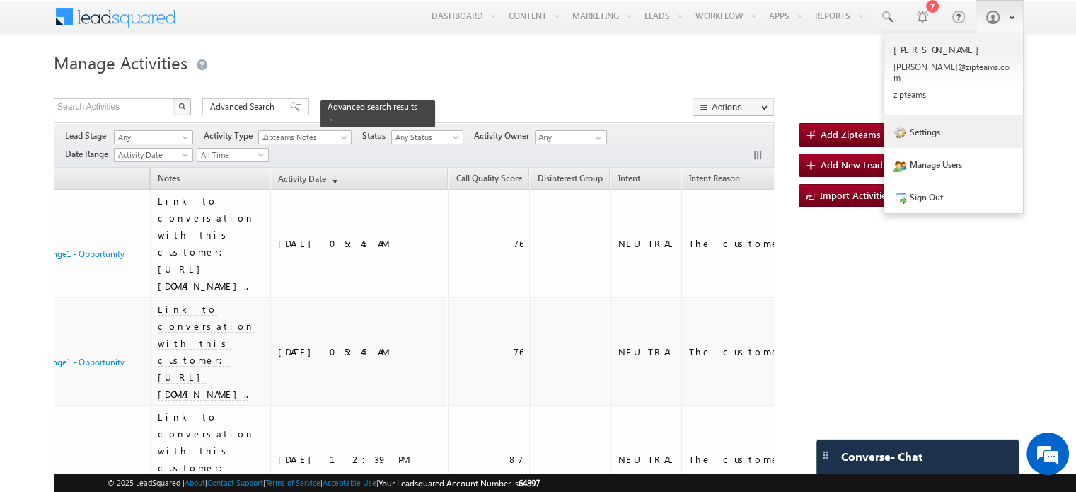
click at [937, 120] on link "Settings" at bounding box center [953, 131] width 139 height 33
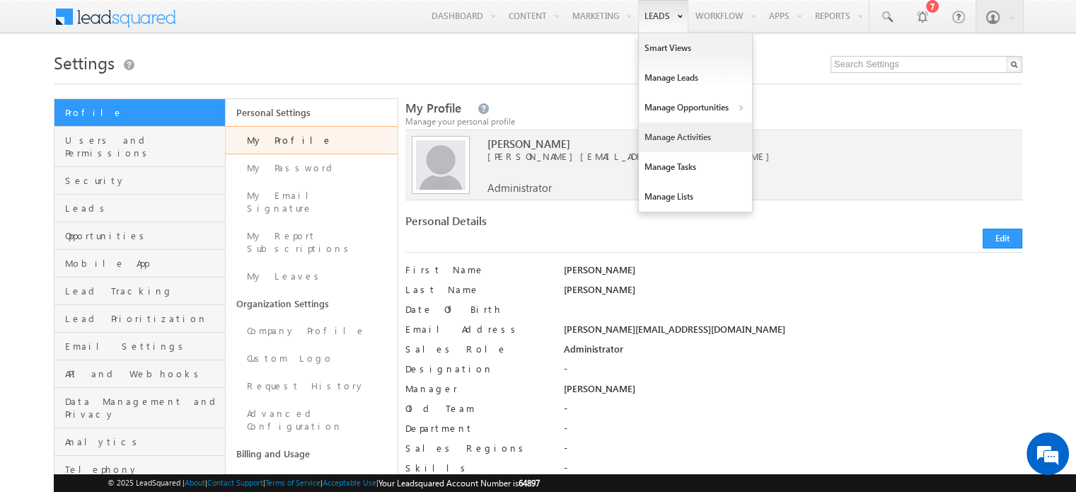
click at [673, 132] on link "Manage Activities" at bounding box center [695, 137] width 113 height 30
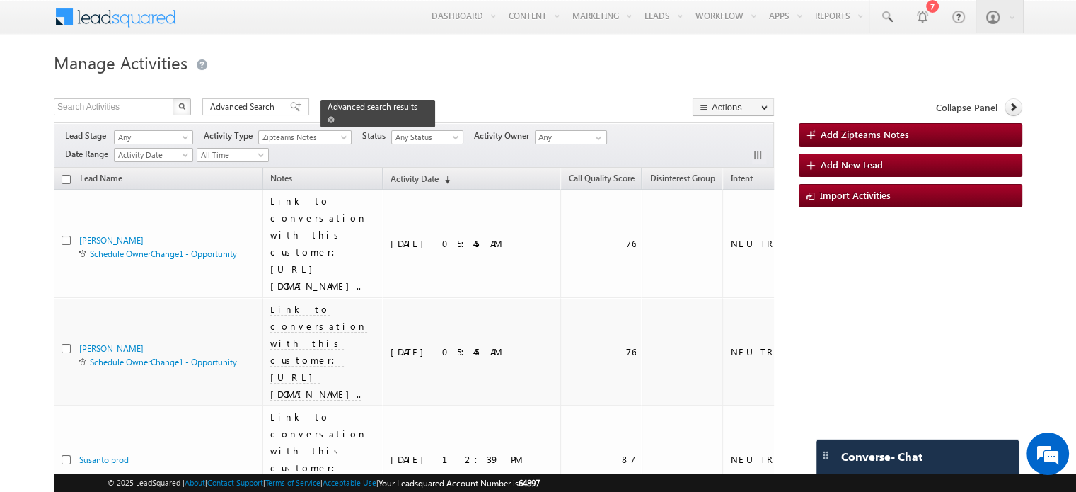
click at [342, 106] on span "Advanced search results" at bounding box center [373, 106] width 90 height 11
click at [258, 108] on span "Advanced Search" at bounding box center [244, 106] width 69 height 13
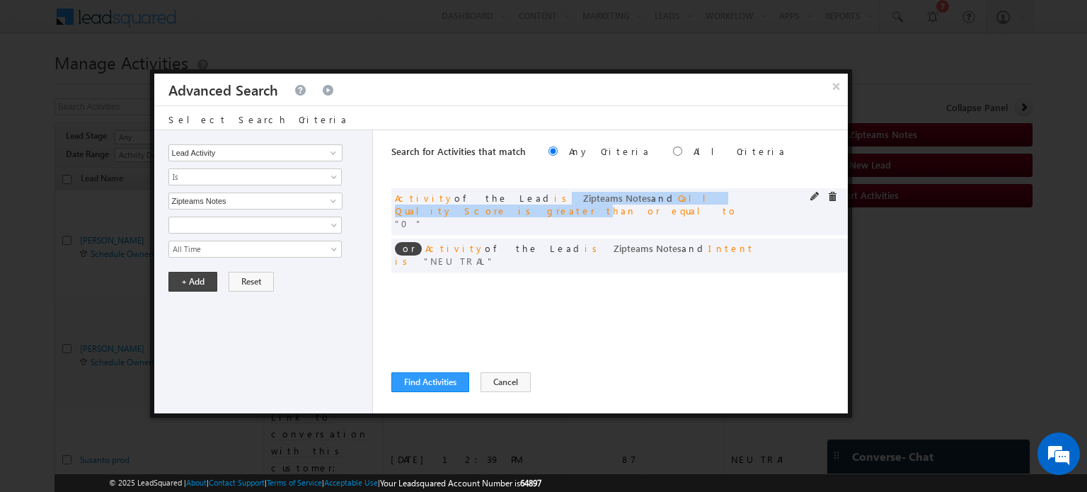
drag, startPoint x: 481, startPoint y: 195, endPoint x: 685, endPoint y: 200, distance: 204.5
click at [685, 200] on span "Activity of the Lead is Zipteams Notes and Call Quality Score is greater than o…" at bounding box center [566, 210] width 342 height 37
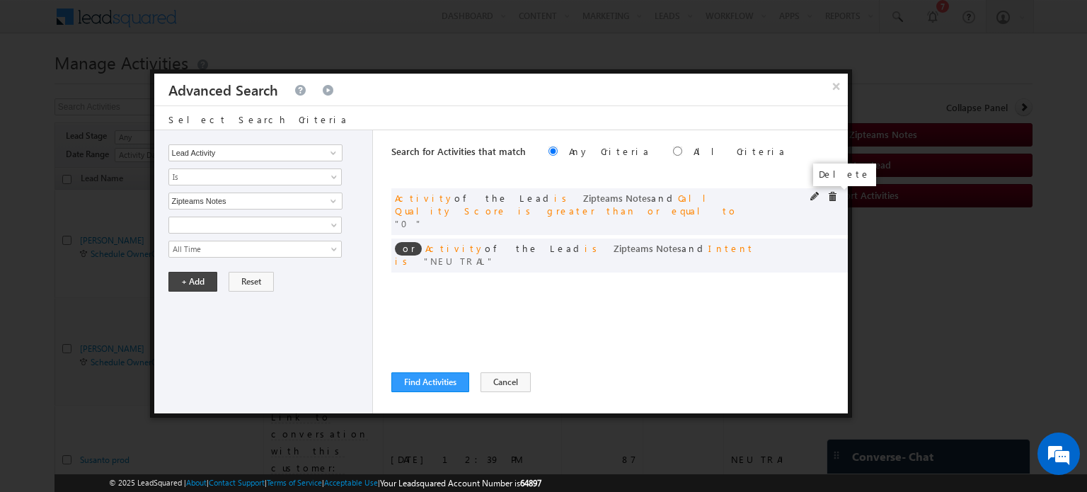
click at [833, 198] on span at bounding box center [832, 197] width 10 height 10
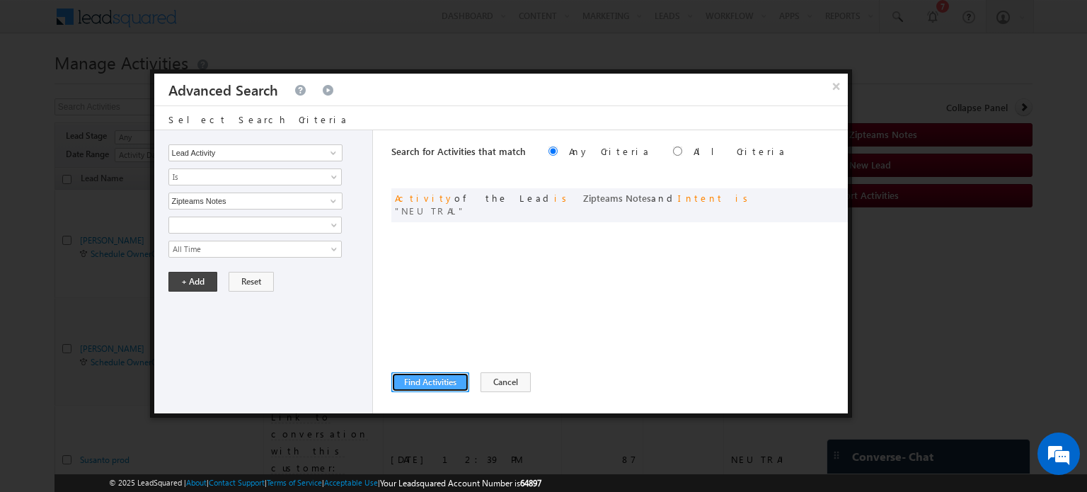
click at [420, 378] on button "Find Activities" at bounding box center [430, 382] width 78 height 20
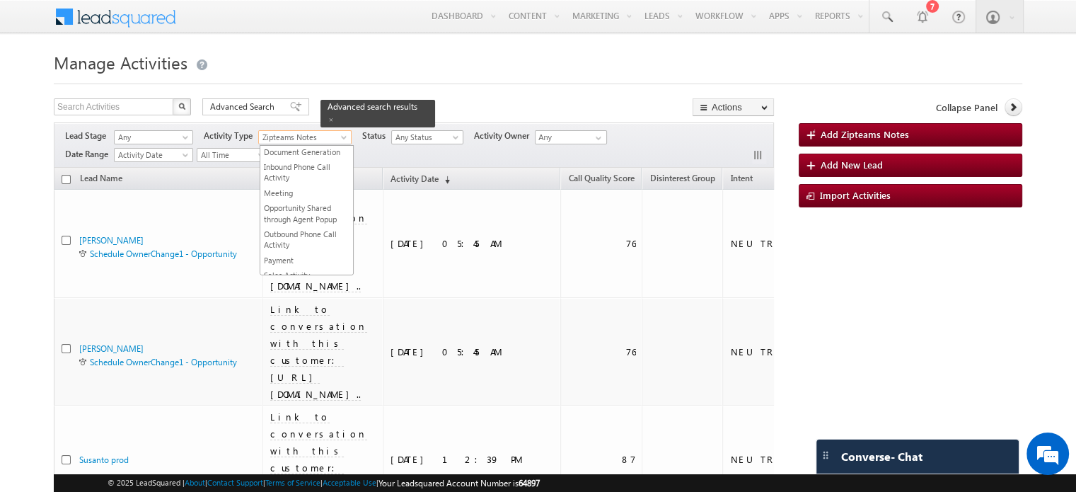
click at [310, 138] on span "Zipteams Notes" at bounding box center [302, 137] width 86 height 13
click at [383, 177] on th "Notes" at bounding box center [322, 179] width 120 height 22
click at [335, 116] on span at bounding box center [331, 119] width 7 height 7
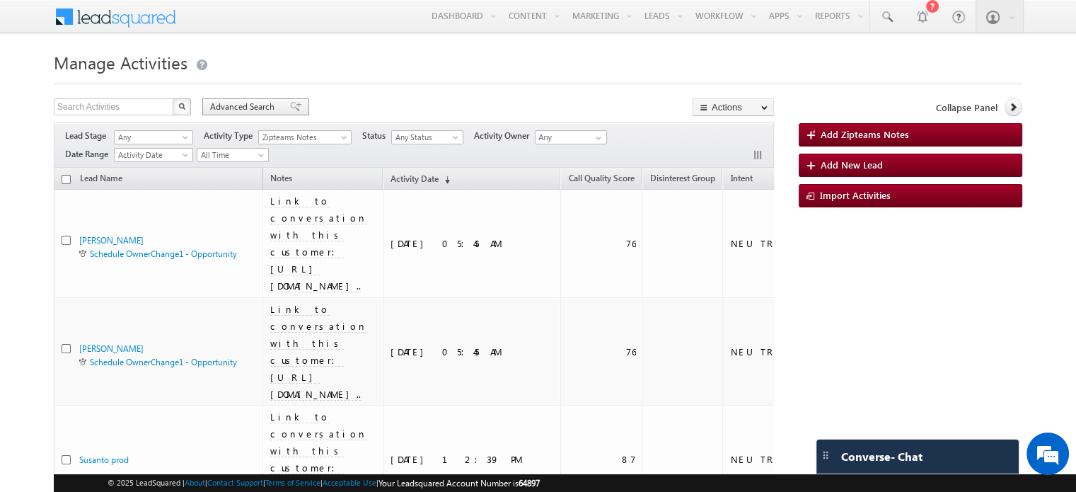
click at [267, 104] on span "Advanced Search" at bounding box center [244, 106] width 69 height 13
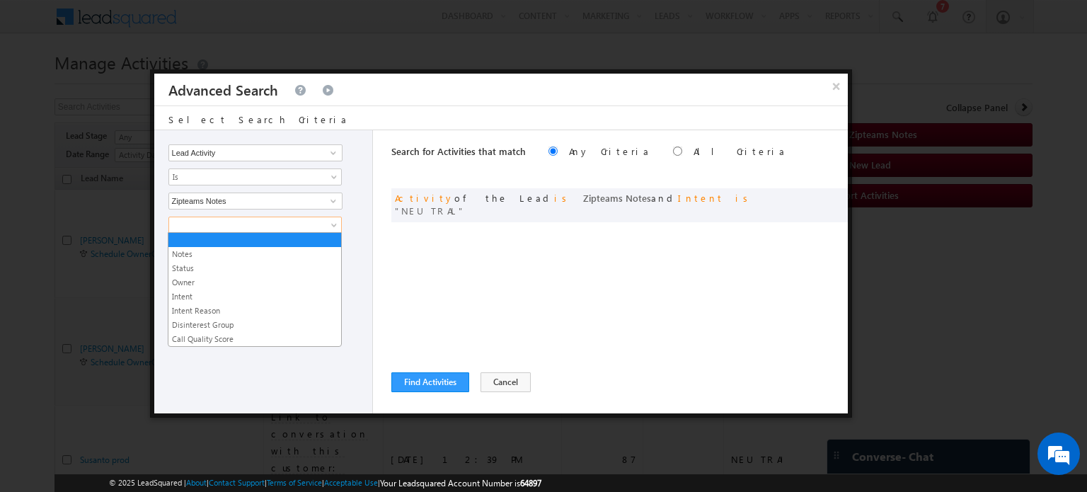
click at [268, 220] on span at bounding box center [246, 225] width 154 height 13
click at [215, 248] on link "Notes" at bounding box center [254, 254] width 173 height 13
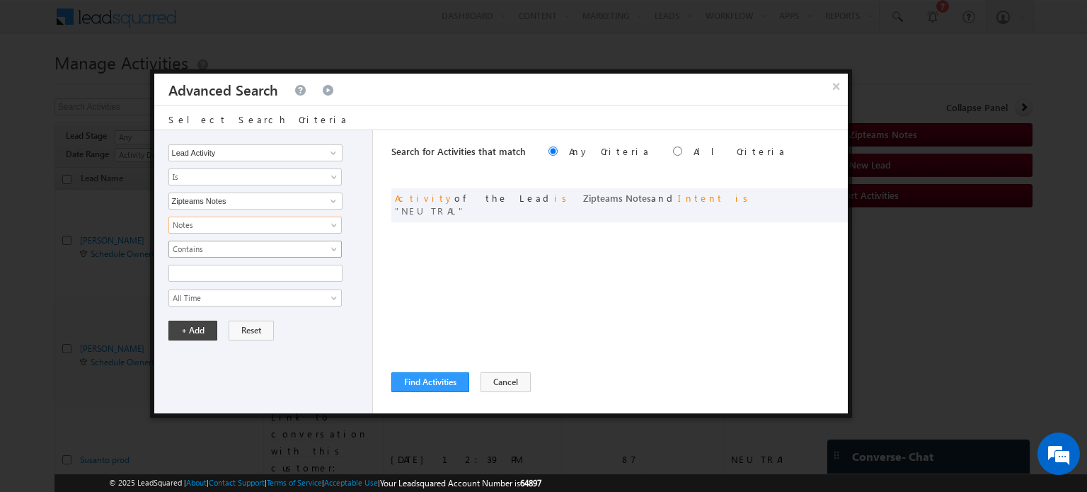
click at [228, 248] on span "Contains" at bounding box center [246, 249] width 154 height 13
click at [218, 271] on input "text" at bounding box center [255, 273] width 174 height 17
drag, startPoint x: 636, startPoint y: 81, endPoint x: 751, endPoint y: 127, distance: 123.5
click at [751, 127] on div "× Advanced Search Select Search Criteria Lead Activity Sales Group Prospect Id …" at bounding box center [500, 231] width 693 height 315
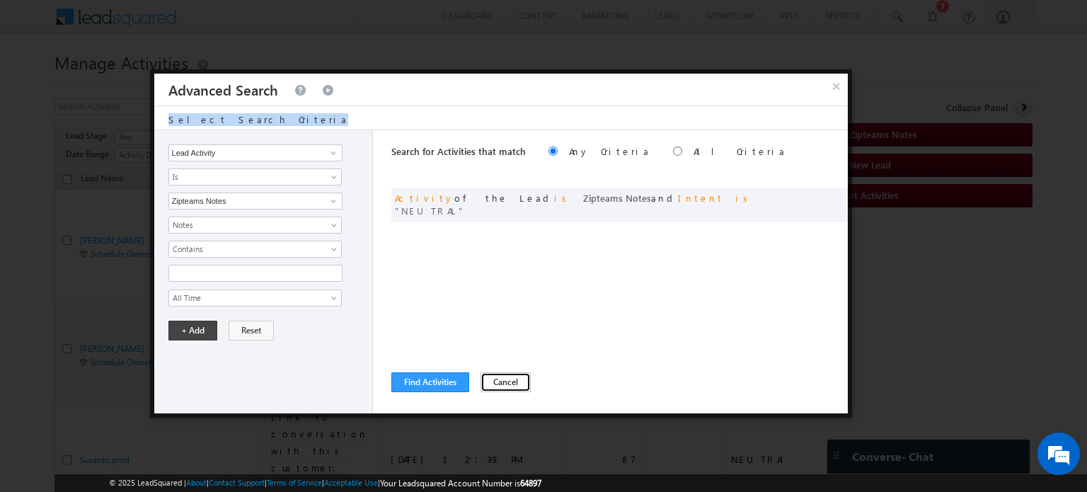
click at [503, 379] on button "Cancel" at bounding box center [505, 382] width 50 height 20
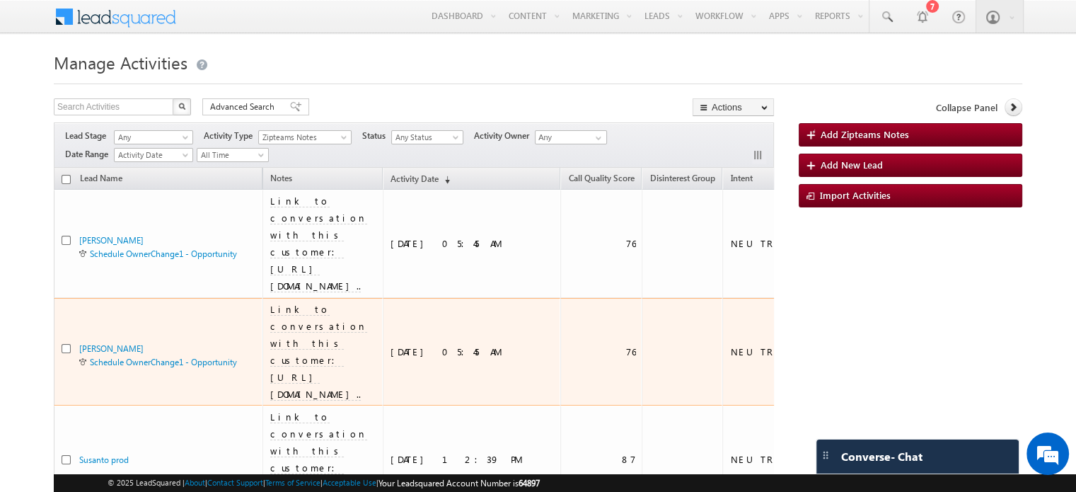
click at [351, 298] on td "Link to conversation with this customer: [URL][DOMAIN_NAME].." at bounding box center [322, 352] width 120 height 108
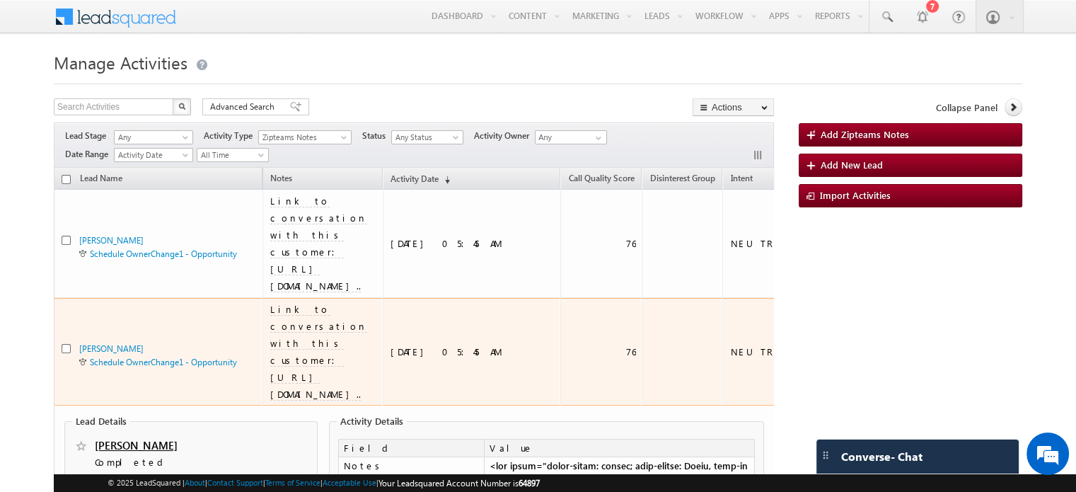
click at [367, 303] on span "Link to conversation with this customer: [URL][DOMAIN_NAME].." at bounding box center [318, 351] width 97 height 97
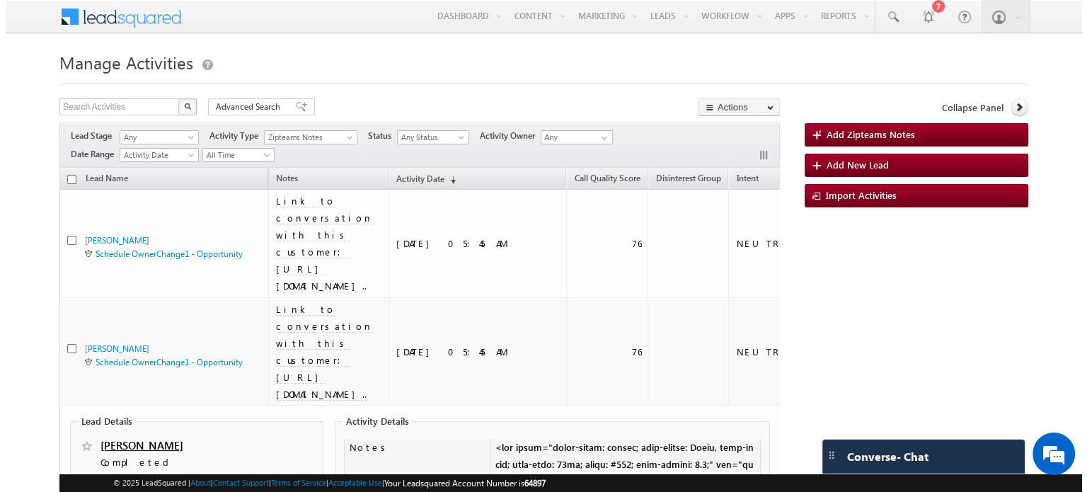
scroll to position [6, 0]
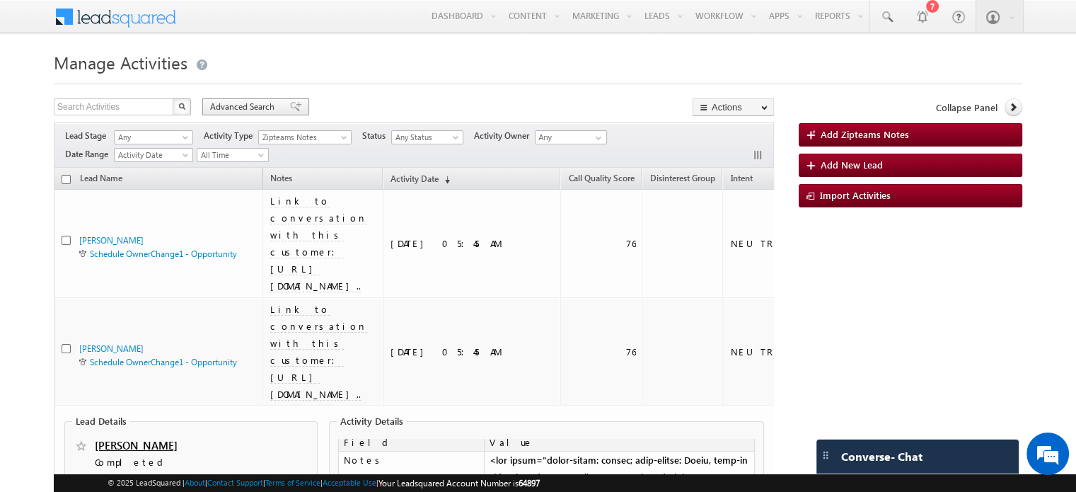
click at [277, 112] on span "Advanced Search" at bounding box center [244, 106] width 69 height 13
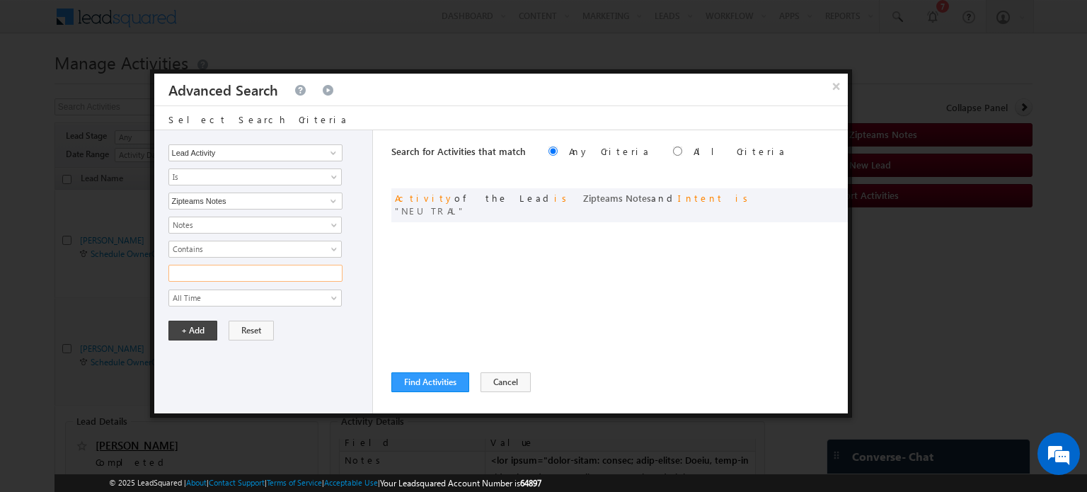
click at [226, 273] on input "text" at bounding box center [255, 273] width 174 height 17
type input "9026"
click at [174, 328] on button "+ Add" at bounding box center [192, 330] width 49 height 20
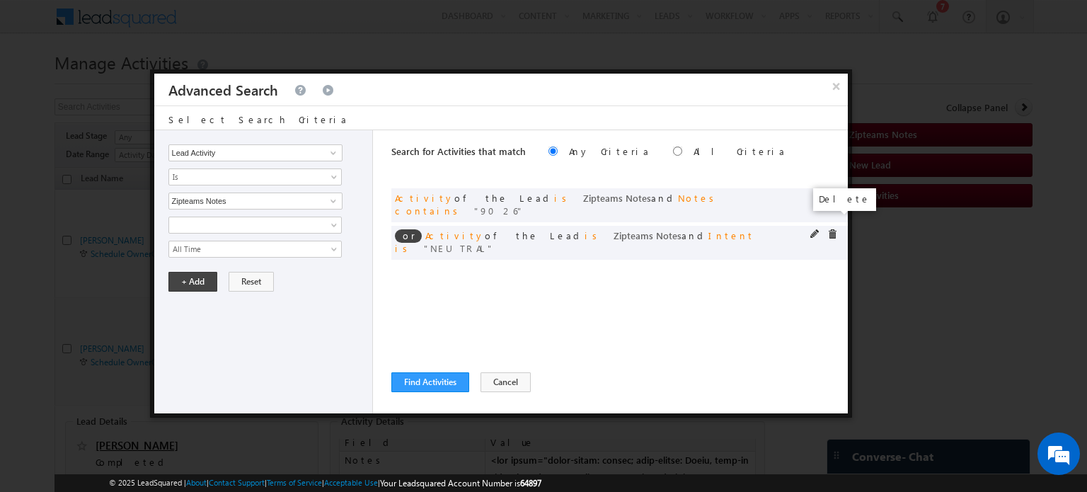
click at [832, 229] on span at bounding box center [832, 234] width 10 height 10
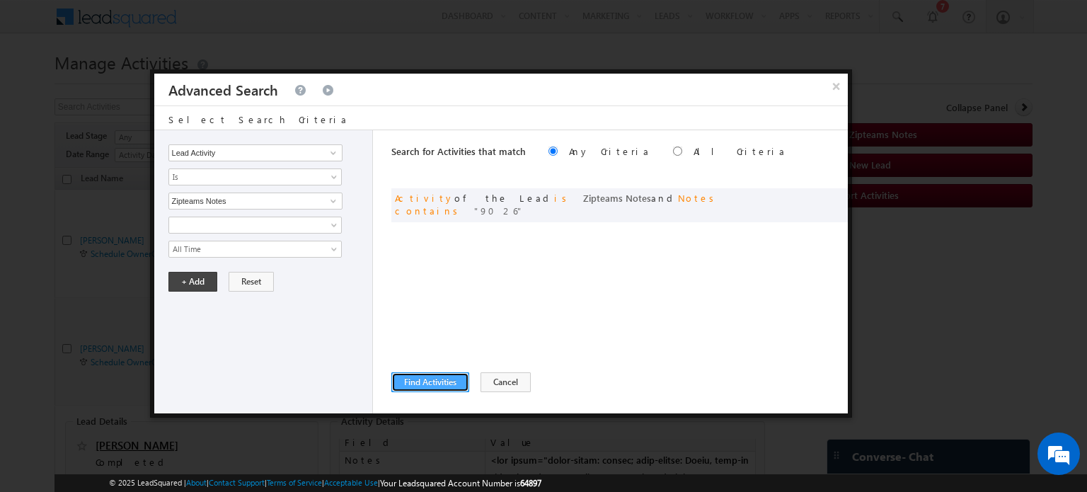
click at [436, 376] on button "Find Activities" at bounding box center [430, 382] width 78 height 20
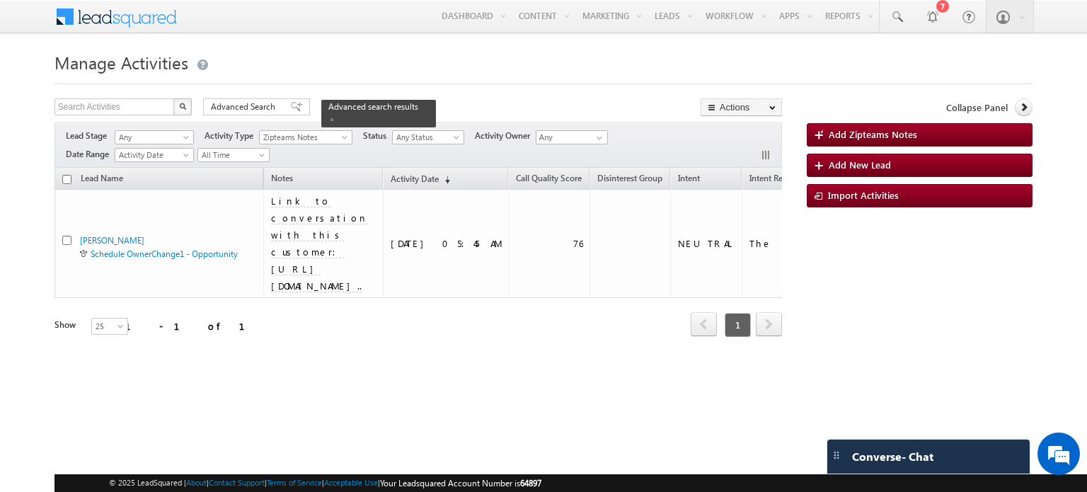
drag, startPoint x: 477, startPoint y: 178, endPoint x: 623, endPoint y: 169, distance: 146.0
click at [623, 169] on div "Lead Name Notes Activity Date (sorted descending) Call Quality Score Disinteres…" at bounding box center [417, 253] width 727 height 170
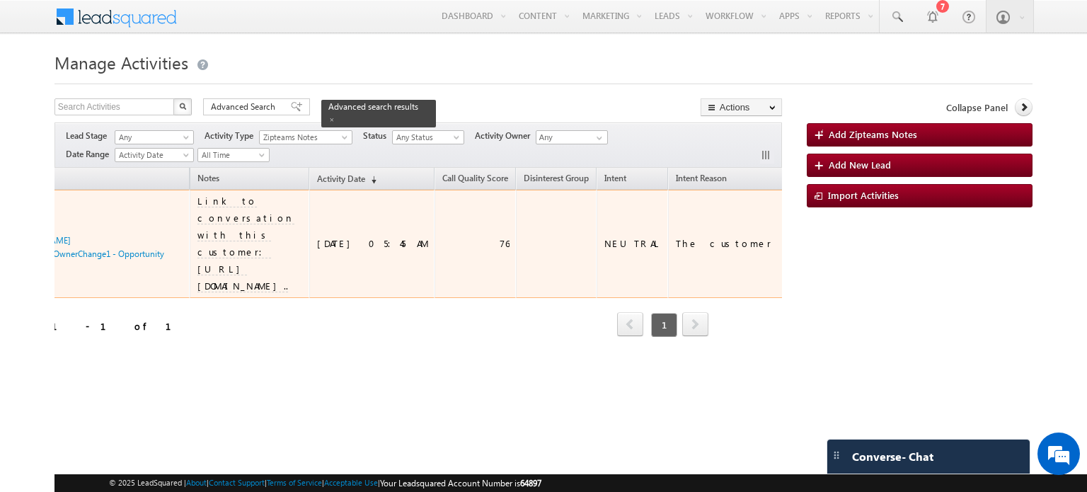
scroll to position [0, 0]
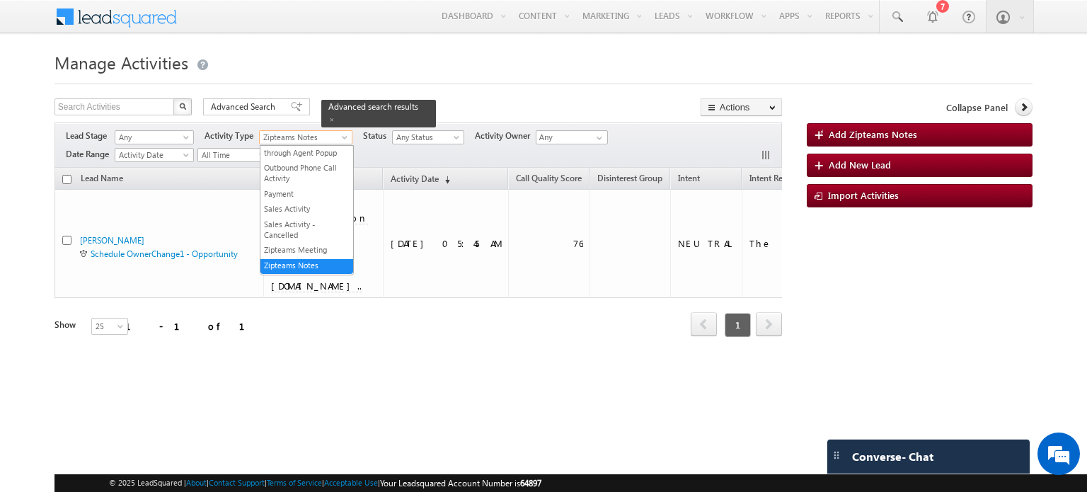
click at [289, 138] on span "Zipteams Notes" at bounding box center [303, 137] width 86 height 13
click at [398, 298] on div "Refresh first prev 1 next last 1 - 1 of 1" at bounding box center [417, 318] width 727 height 41
click at [342, 158] on div "Lead Stage Any Any Activity Type Document Generation Inbound Phone Call Activit…" at bounding box center [417, 144] width 727 height 45
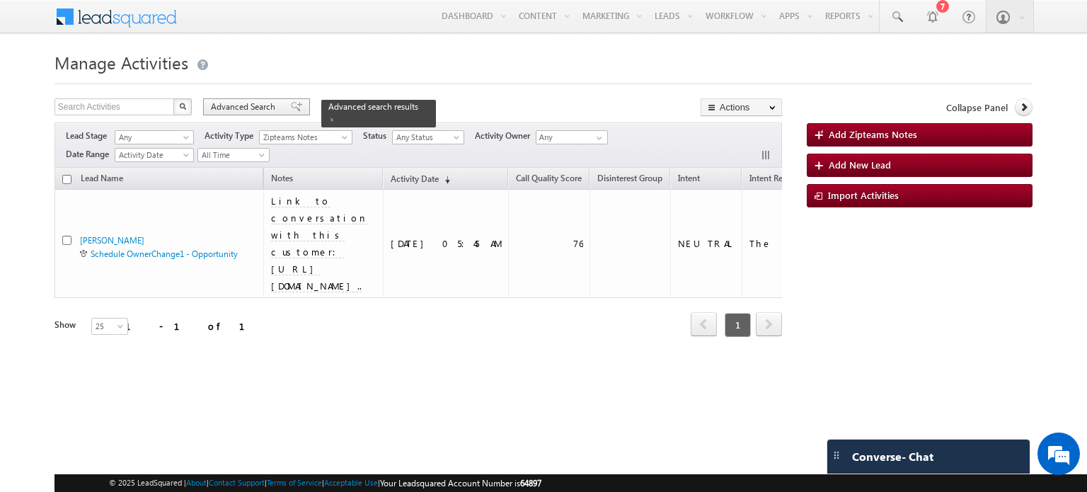
click at [279, 110] on div "Advanced Search" at bounding box center [256, 106] width 107 height 17
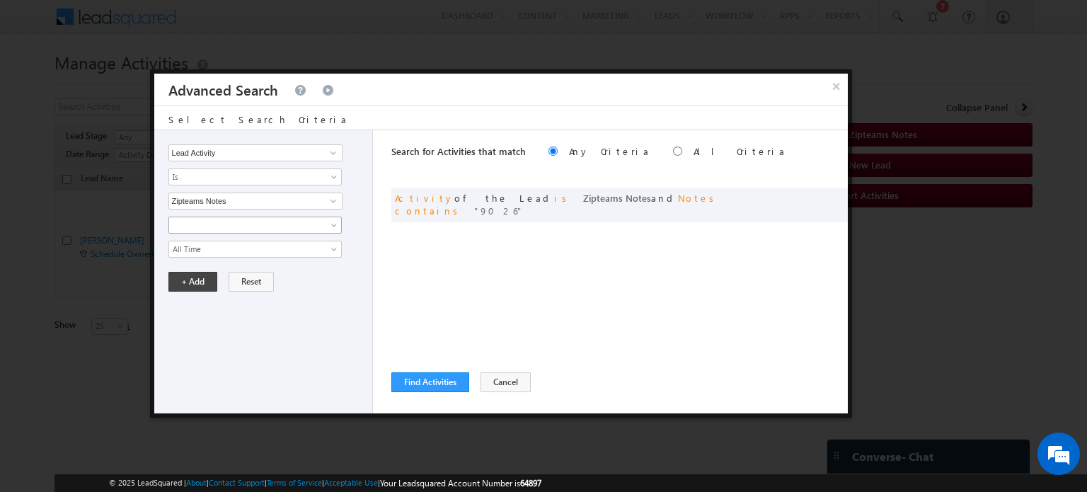
click at [268, 219] on span at bounding box center [246, 225] width 154 height 13
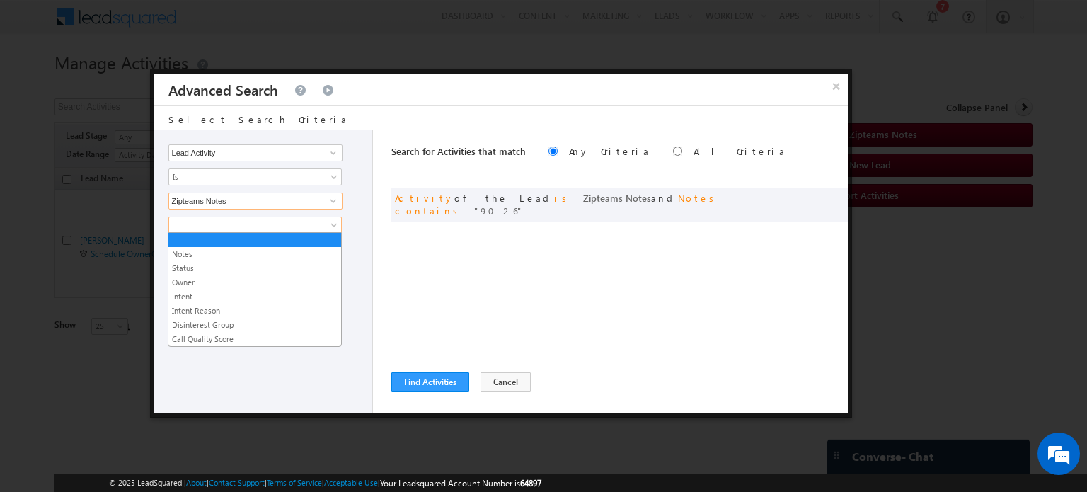
click at [279, 200] on input "Zipteams Notes" at bounding box center [255, 200] width 174 height 17
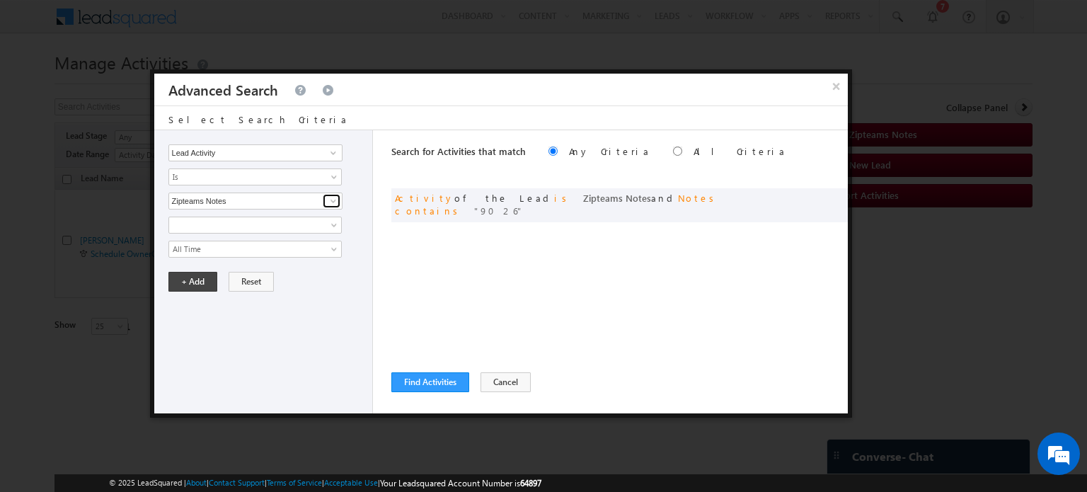
click at [330, 203] on span at bounding box center [333, 200] width 11 height 11
click at [373, 200] on div "Lead Activity Sales Group Prospect Id Address 1 Address 2 Alternate Email Autho…" at bounding box center [500, 271] width 693 height 283
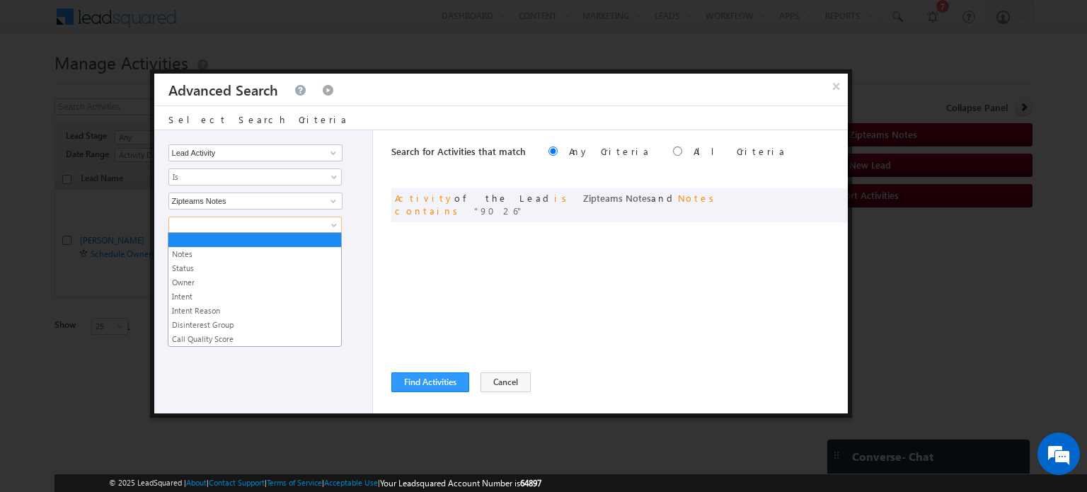
click at [328, 223] on link at bounding box center [254, 224] width 173 height 17
click at [264, 250] on link "Notes" at bounding box center [254, 254] width 173 height 13
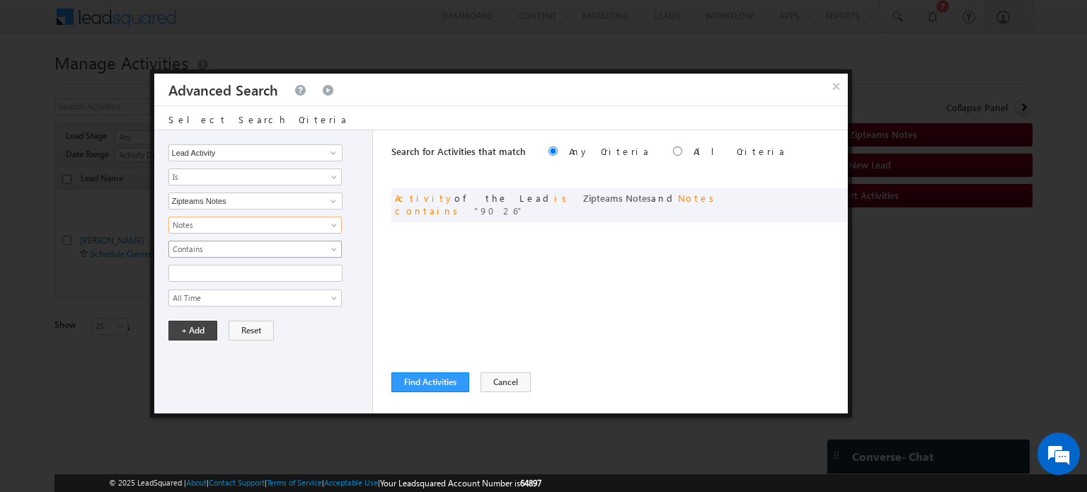
click at [227, 248] on span "Contains" at bounding box center [246, 249] width 154 height 13
click at [229, 265] on link "Contains" at bounding box center [254, 263] width 173 height 13
click at [214, 274] on input "text" at bounding box center [255, 273] width 174 height 17
click at [218, 269] on input "text" at bounding box center [255, 273] width 174 height 17
paste input "ParamterB-NotDone"
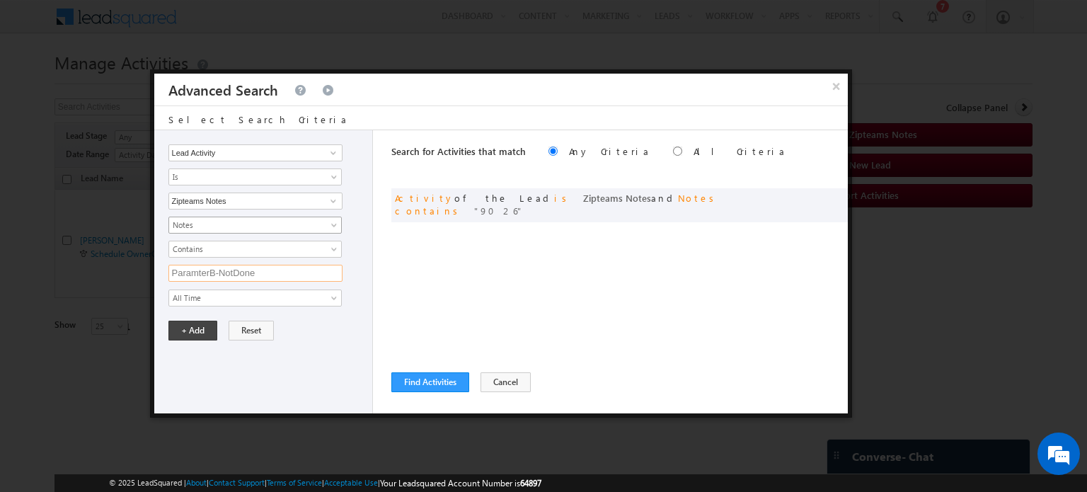
type input "ParamterB-NotDone"
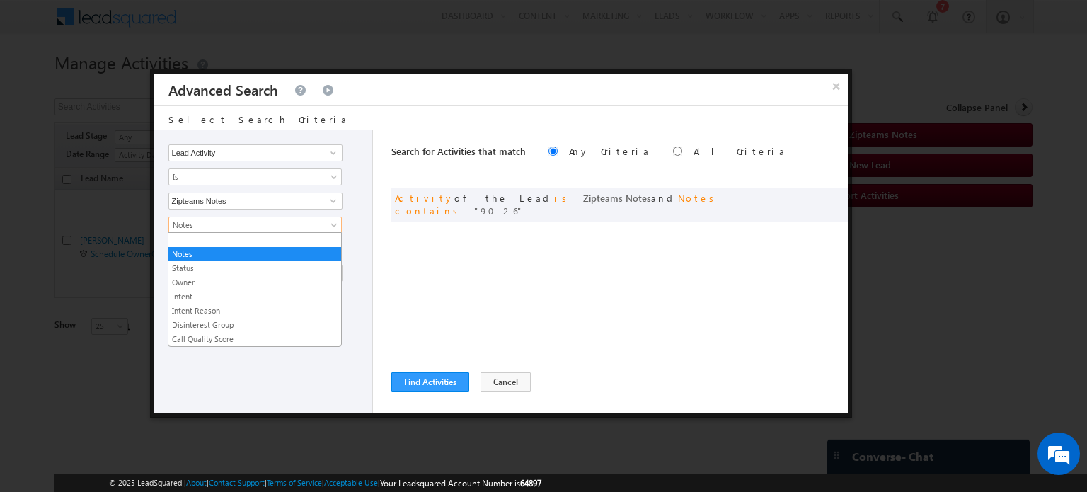
click at [328, 224] on link "Notes" at bounding box center [254, 224] width 173 height 17
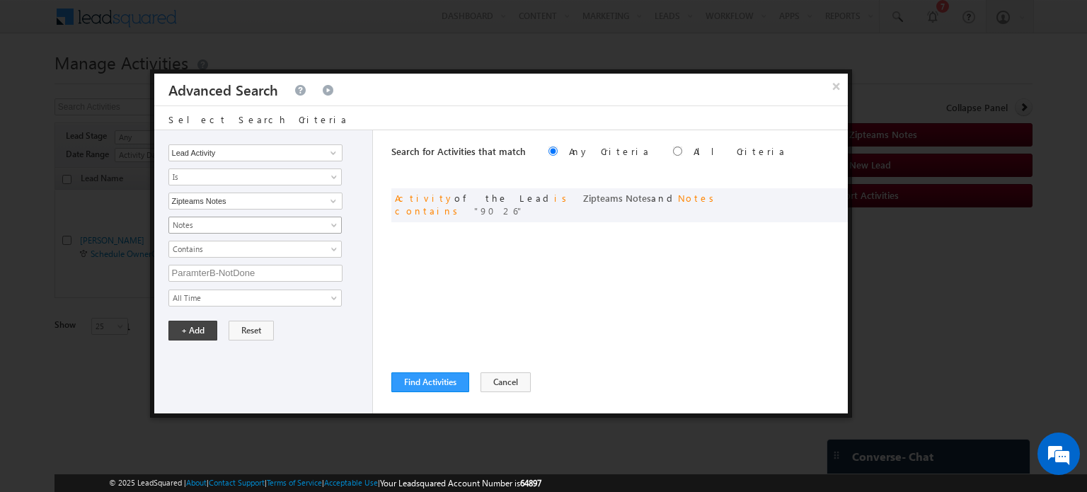
click at [328, 224] on link "Notes" at bounding box center [254, 224] width 173 height 17
click at [199, 331] on button "+ Add" at bounding box center [192, 330] width 49 height 20
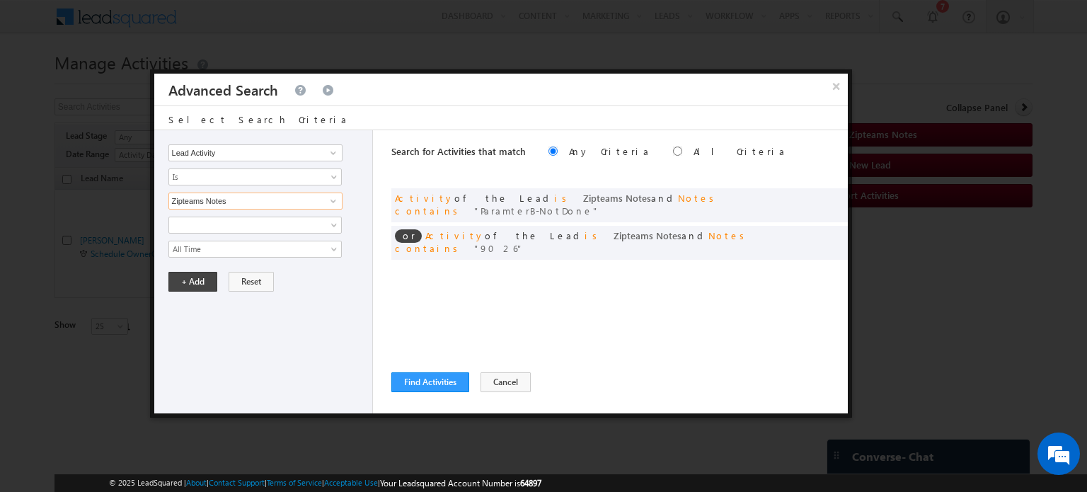
click at [282, 202] on input "Zipteams Notes" at bounding box center [255, 200] width 174 height 17
click at [328, 200] on span at bounding box center [333, 200] width 11 height 11
click at [362, 309] on div "Lead Activity Sales Group Prospect Id Address 1 Address 2 Alternate Email Autho…" at bounding box center [263, 271] width 219 height 283
click at [332, 226] on span at bounding box center [335, 227] width 11 height 11
click at [506, 378] on button "Cancel" at bounding box center [505, 382] width 50 height 20
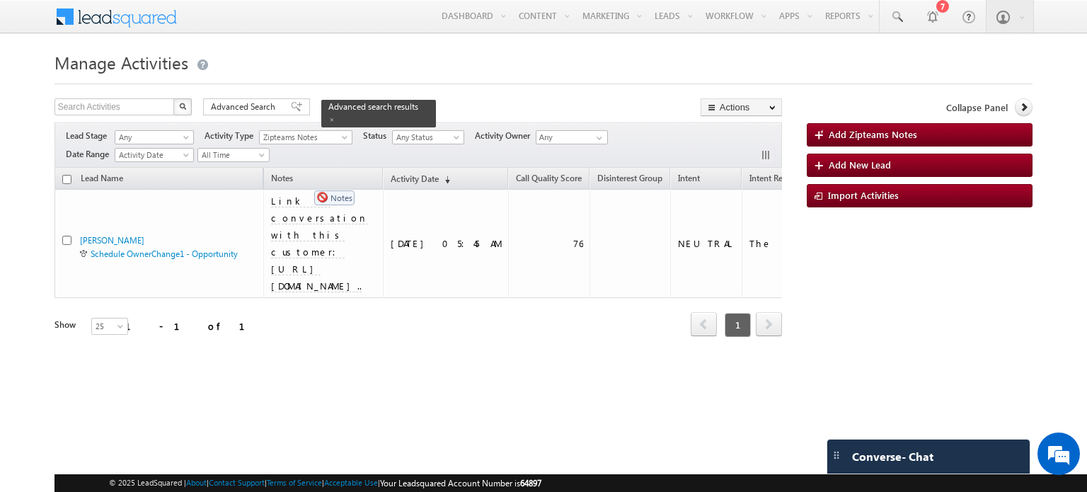
drag, startPoint x: 269, startPoint y: 177, endPoint x: 303, endPoint y: 183, distance: 34.5
click at [303, 183] on th "Notes" at bounding box center [323, 179] width 120 height 22
